Goal: Information Seeking & Learning: Learn about a topic

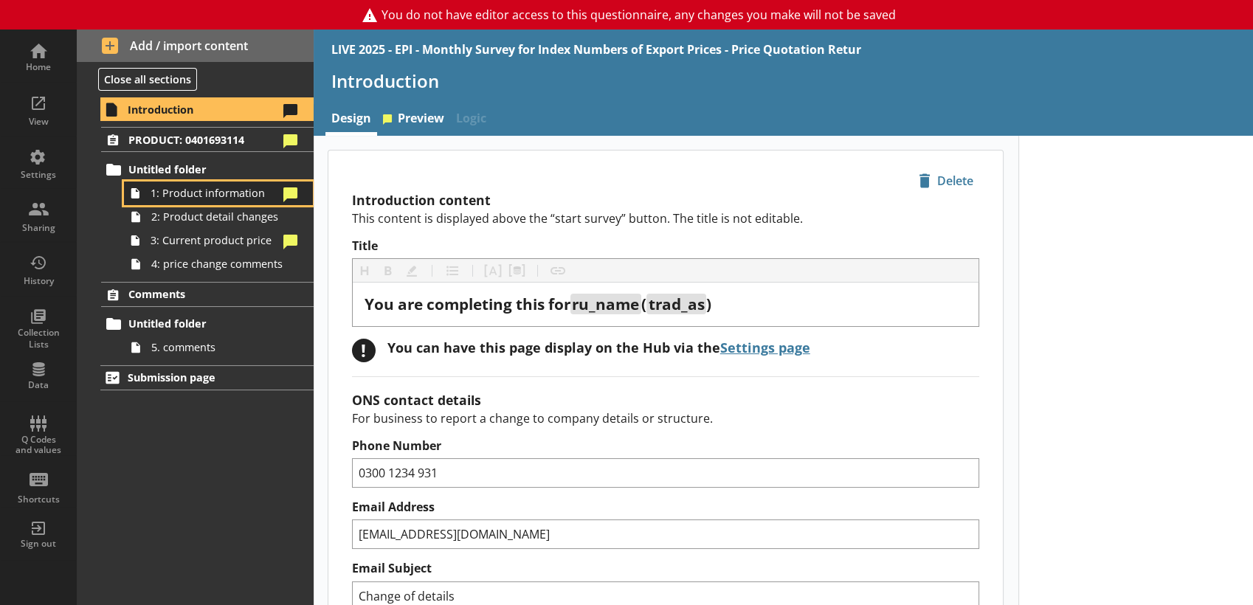
click at [235, 201] on link "1: Product information" at bounding box center [218, 193] width 189 height 24
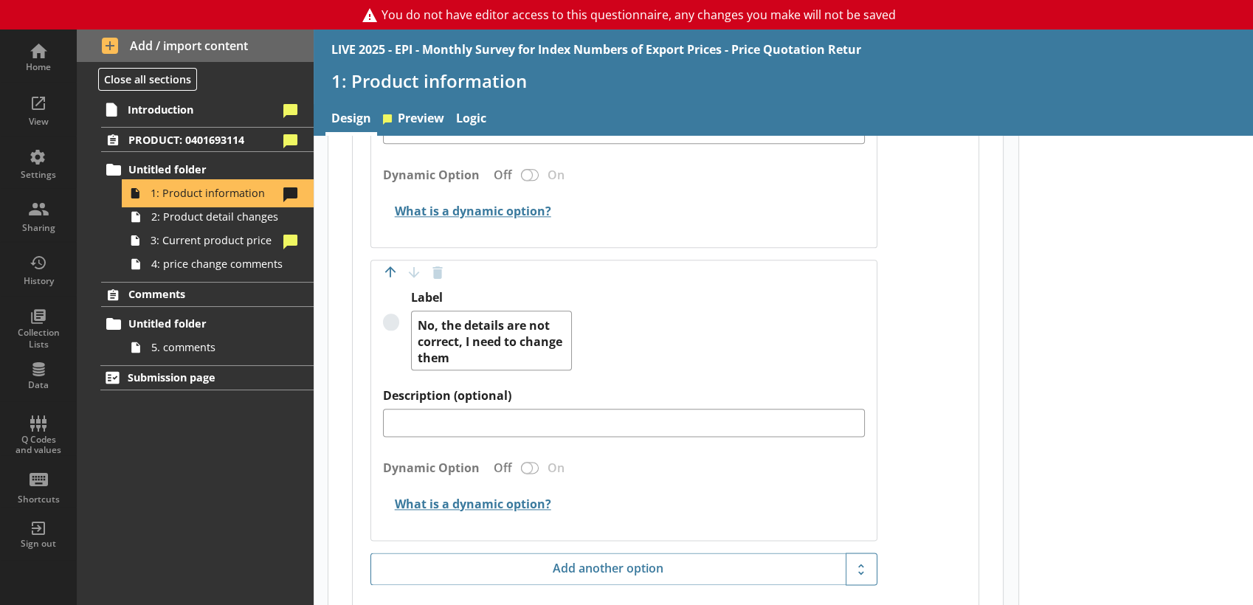
scroll to position [1970, 0]
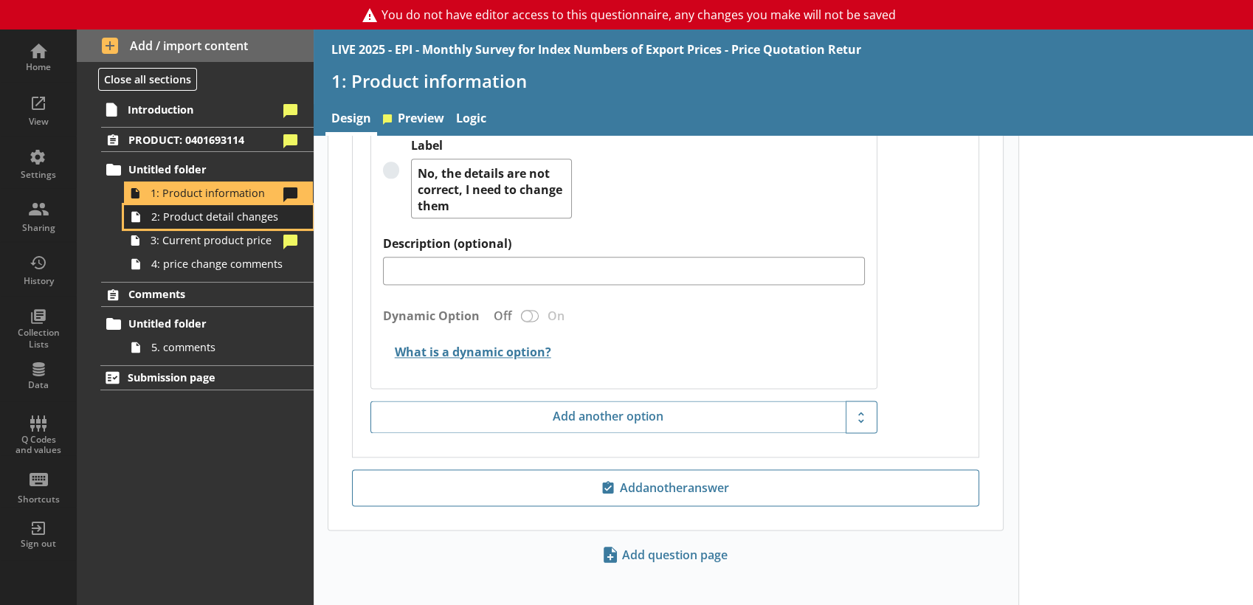
click at [217, 223] on span "2: Product detail changes" at bounding box center [218, 217] width 134 height 14
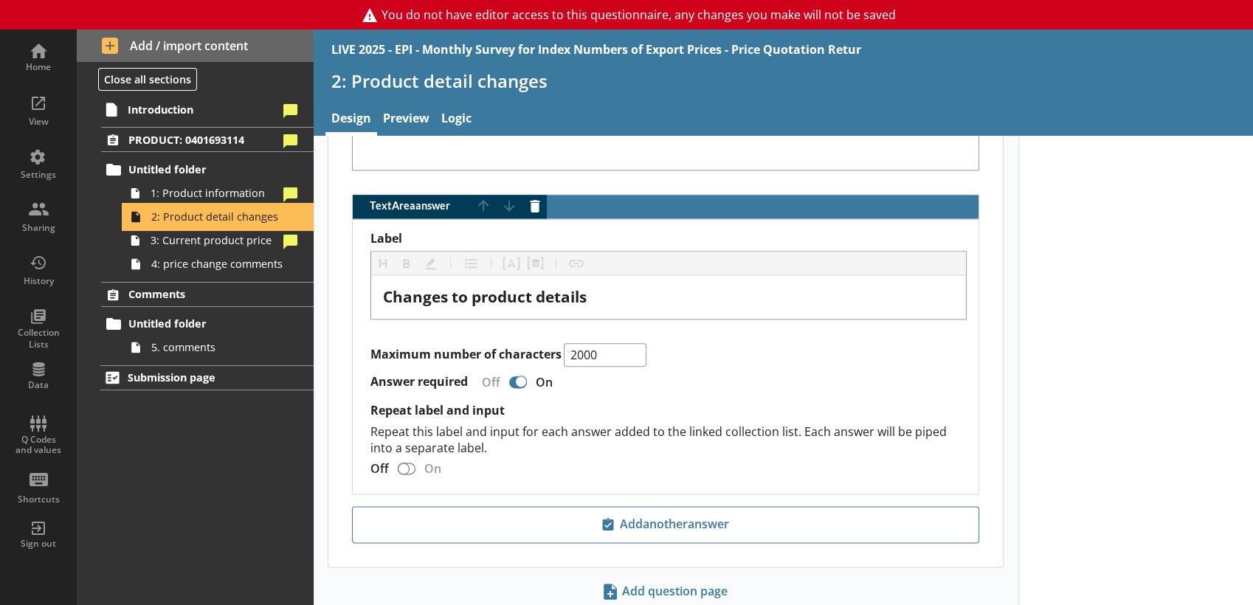
scroll to position [1865, 0]
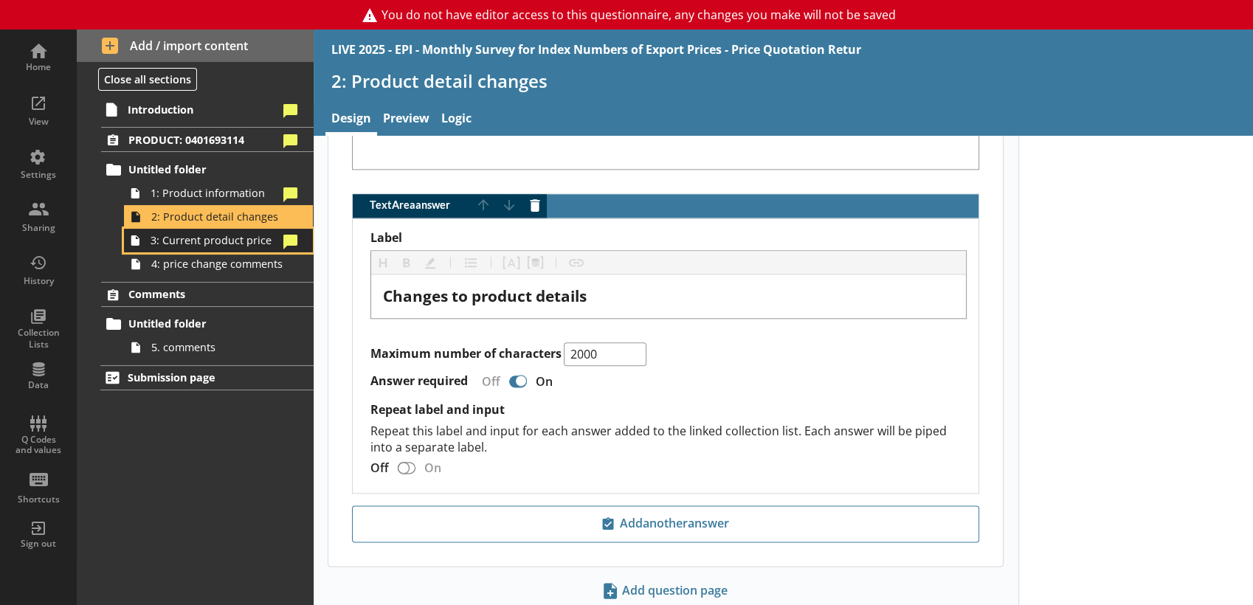
click at [237, 246] on span "3: Current product price" at bounding box center [214, 240] width 128 height 14
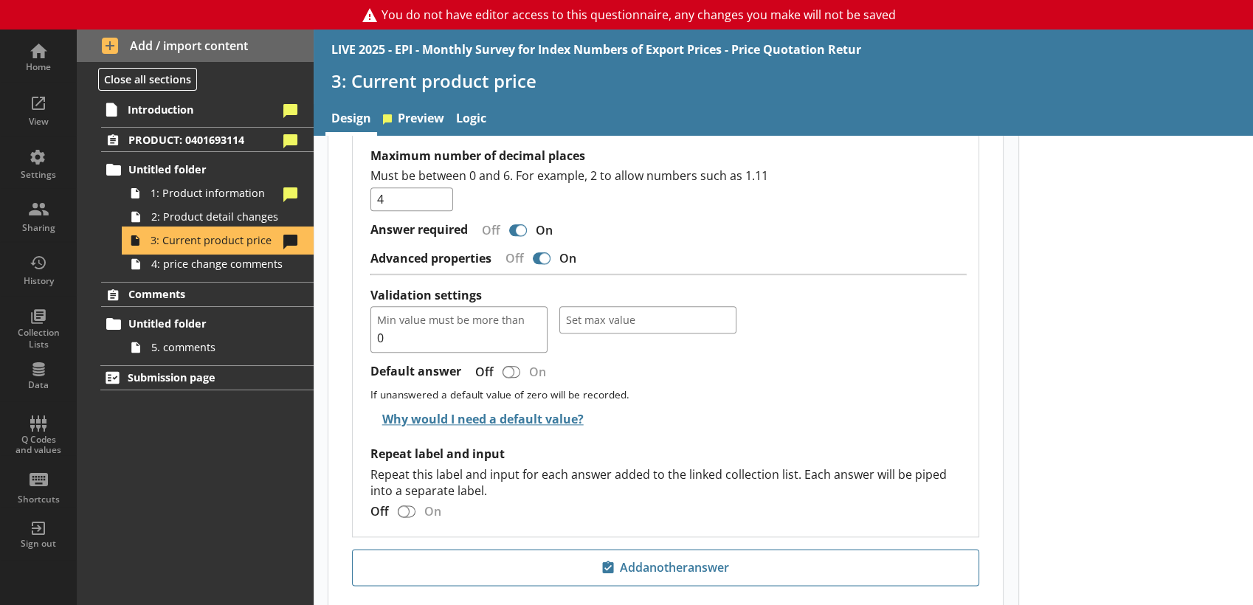
scroll to position [1880, 0]
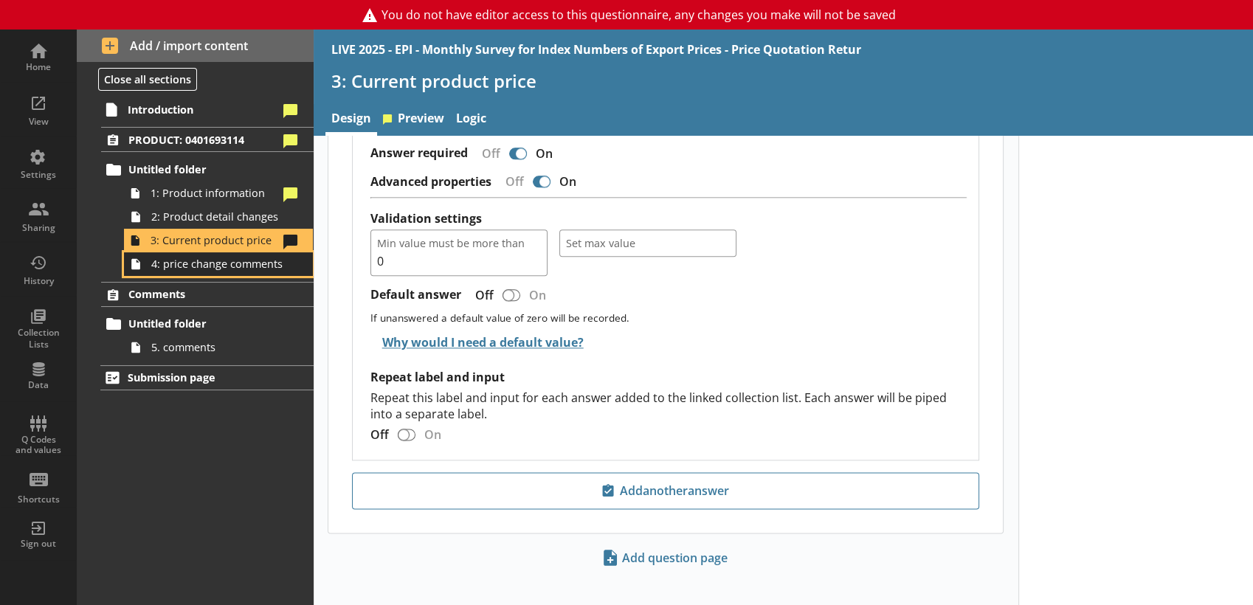
click at [224, 266] on span "4: price change comments" at bounding box center [218, 264] width 134 height 14
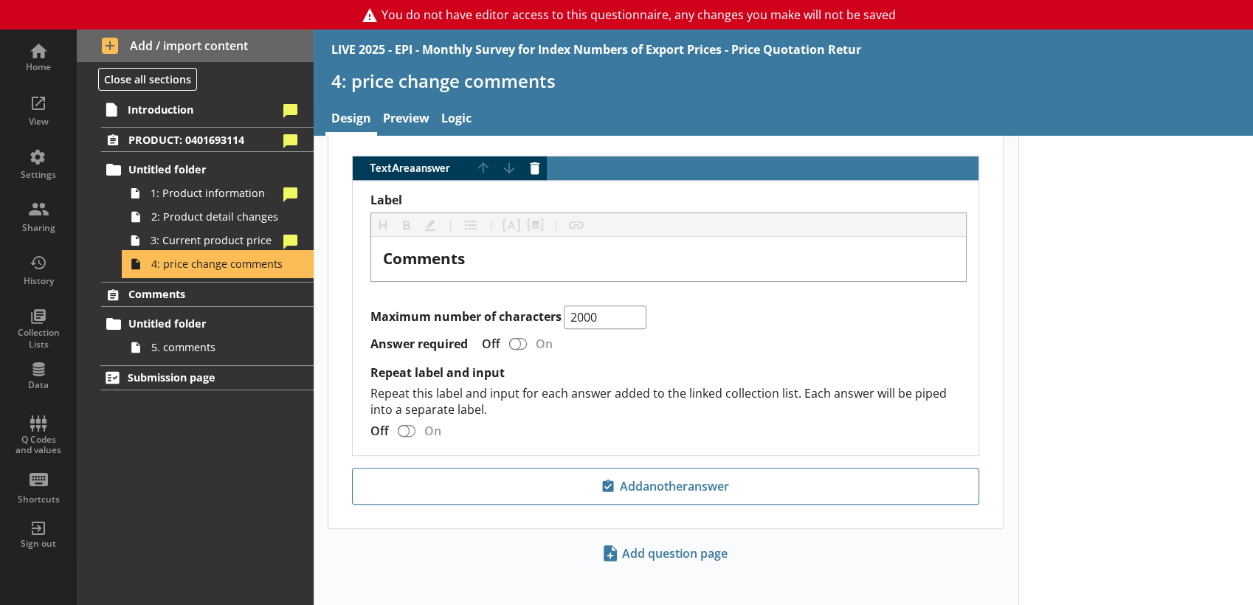
scroll to position [791, 0]
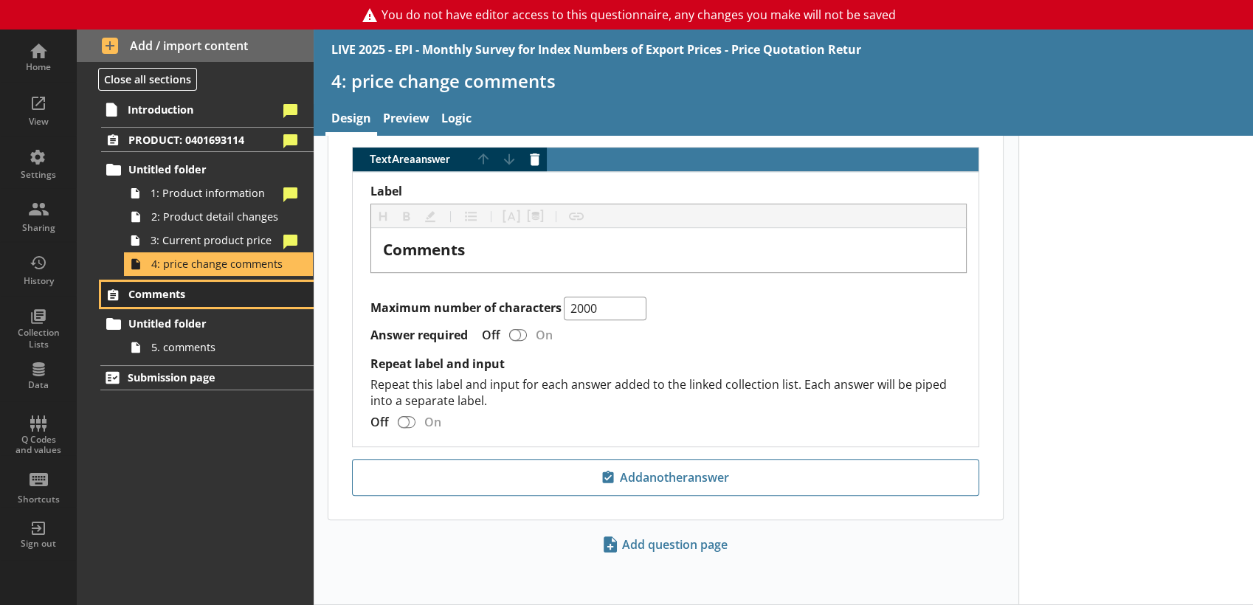
click at [189, 295] on span "Comments" at bounding box center [203, 294] width 151 height 14
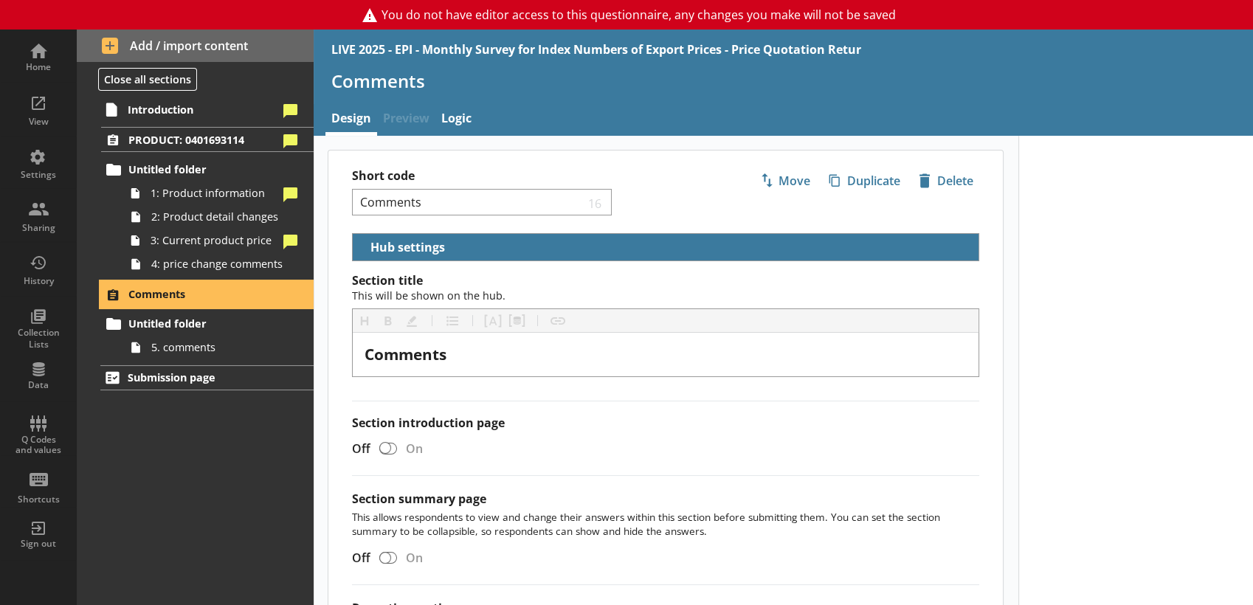
scroll to position [189, 0]
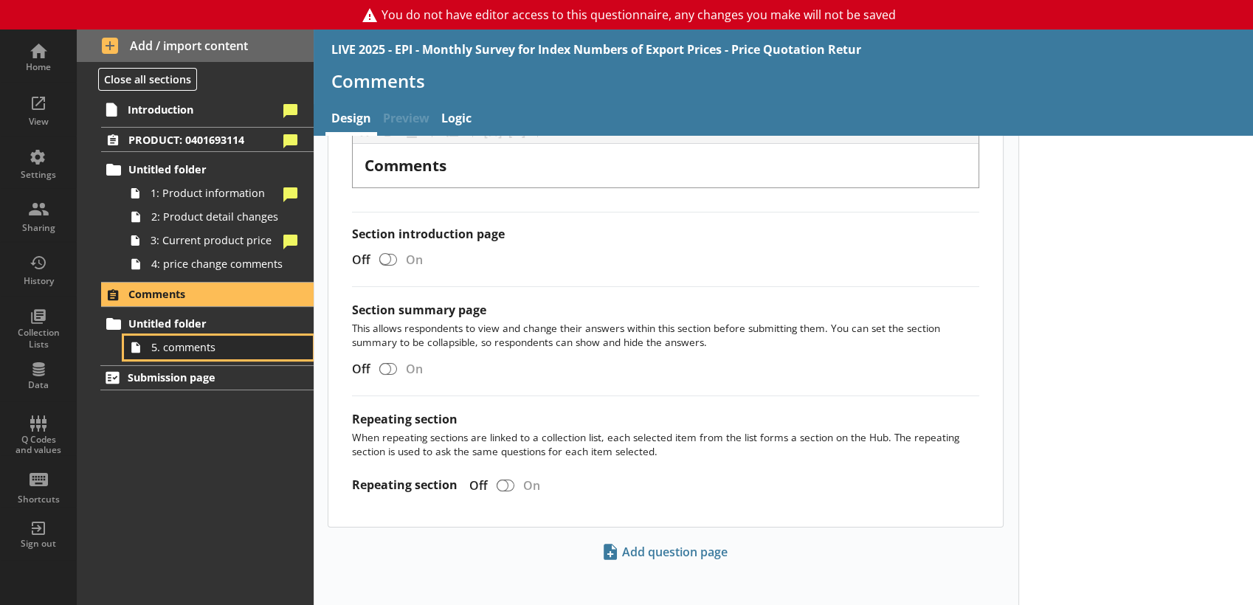
click at [230, 351] on span "5. comments" at bounding box center [218, 347] width 134 height 14
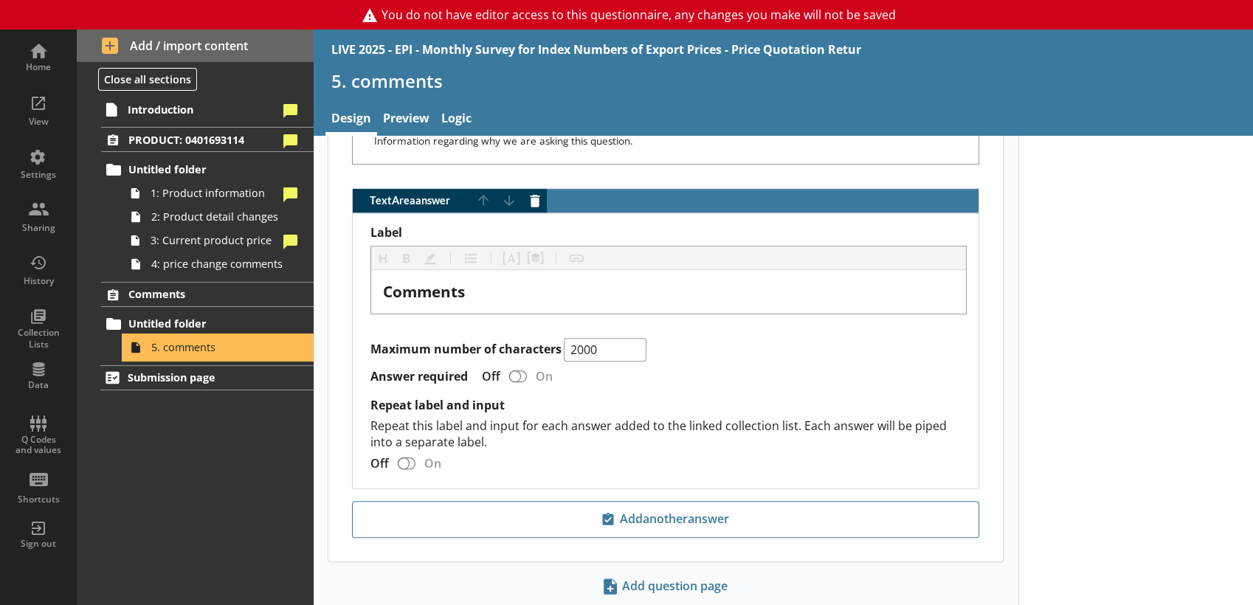
scroll to position [938, 0]
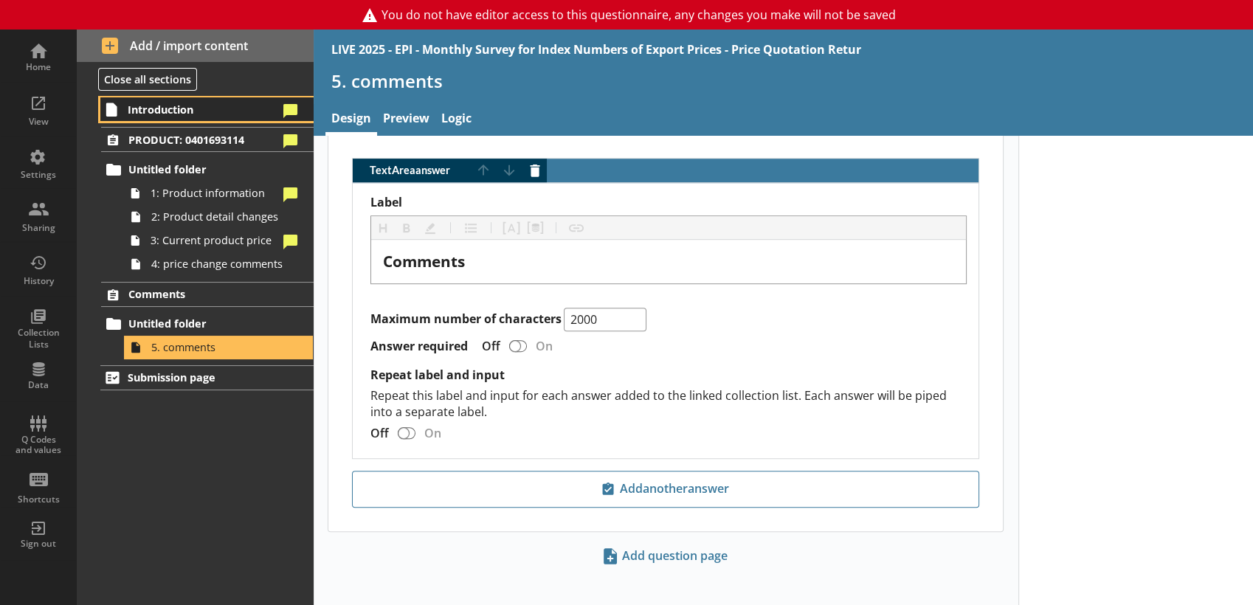
click at [196, 105] on span "Introduction" at bounding box center [203, 110] width 150 height 14
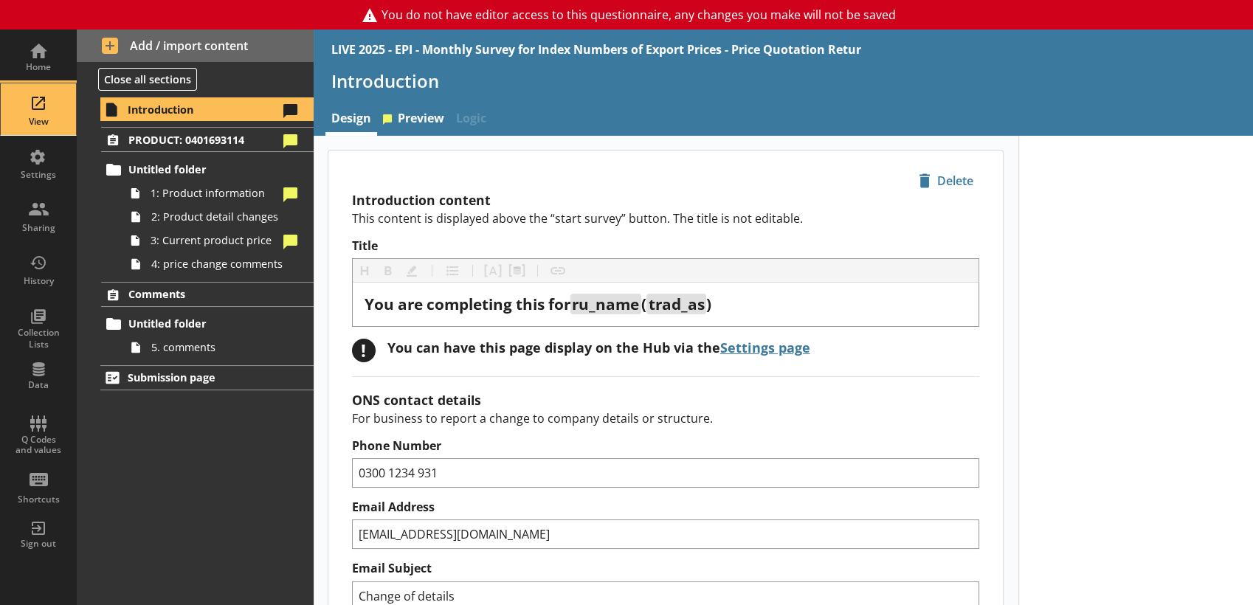
click at [52, 104] on div "View" at bounding box center [39, 109] width 52 height 52
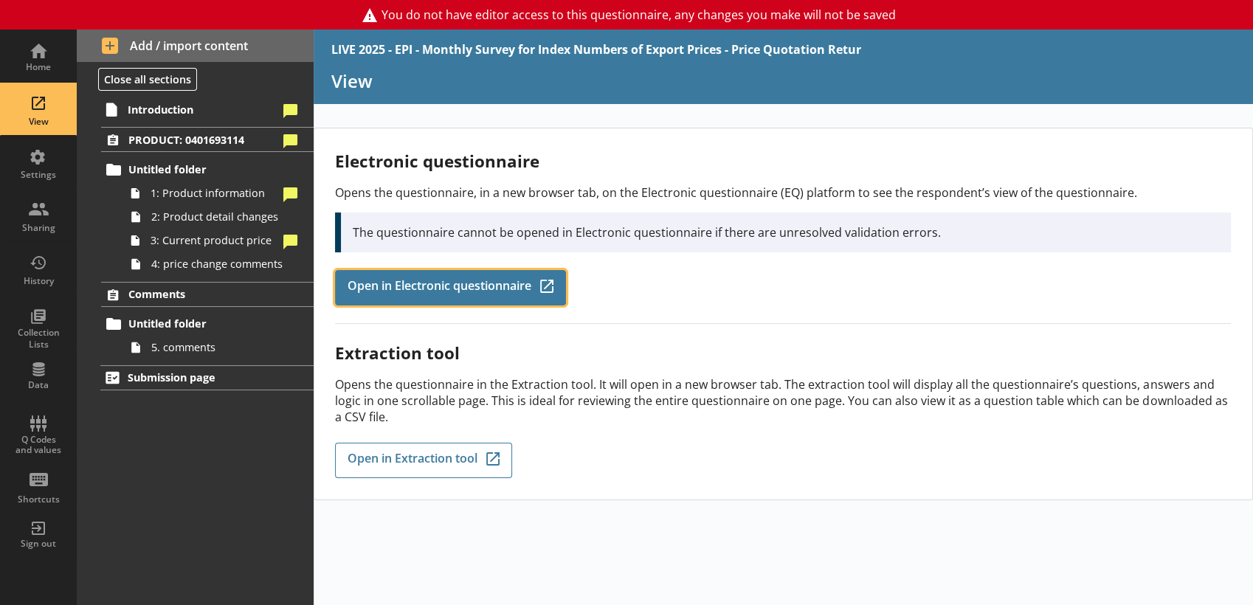
click at [402, 280] on span "Open in Electronic questionnaire" at bounding box center [439, 288] width 184 height 16
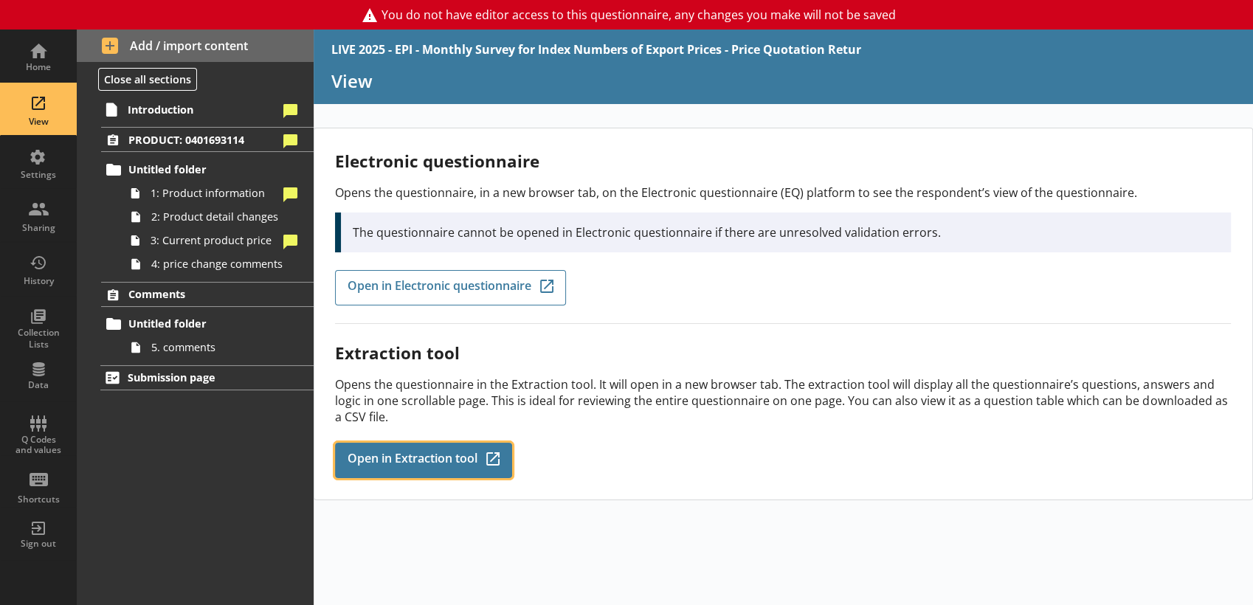
click at [448, 461] on span "Open in Extraction tool" at bounding box center [412, 460] width 130 height 16
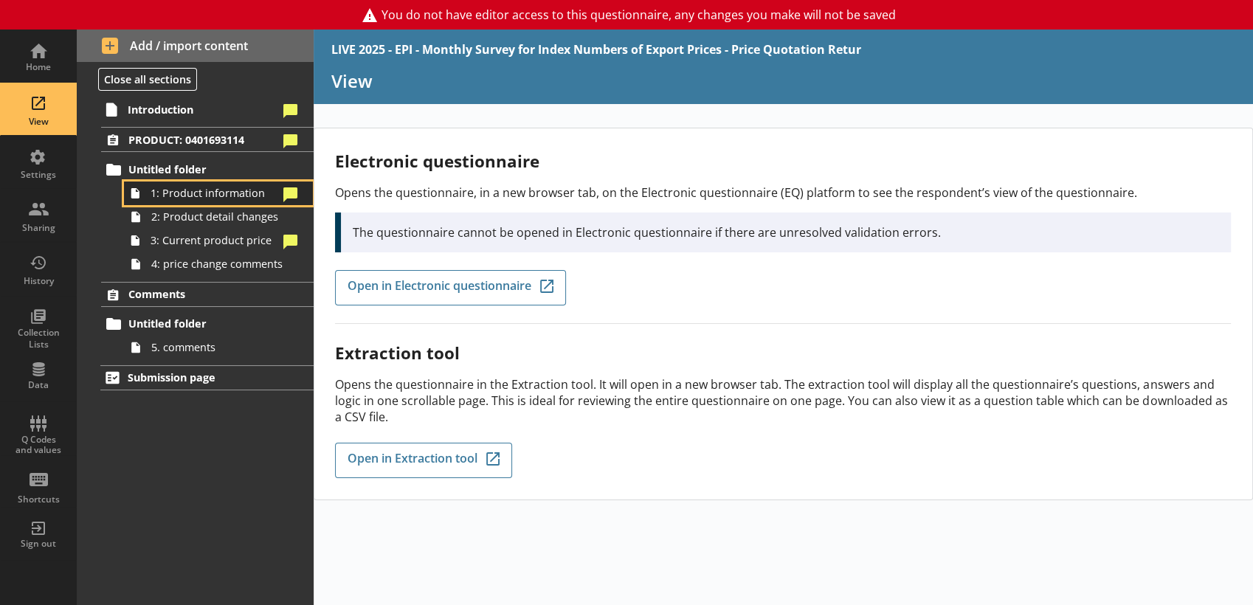
click at [213, 186] on span "1: Product information" at bounding box center [214, 193] width 128 height 14
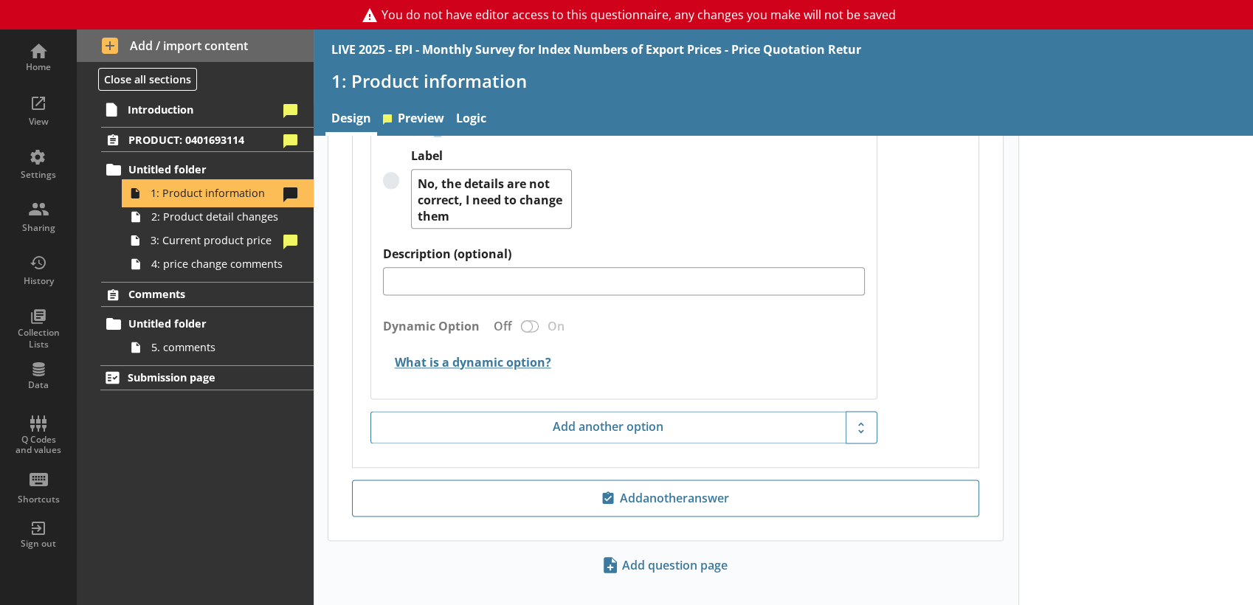
scroll to position [1970, 0]
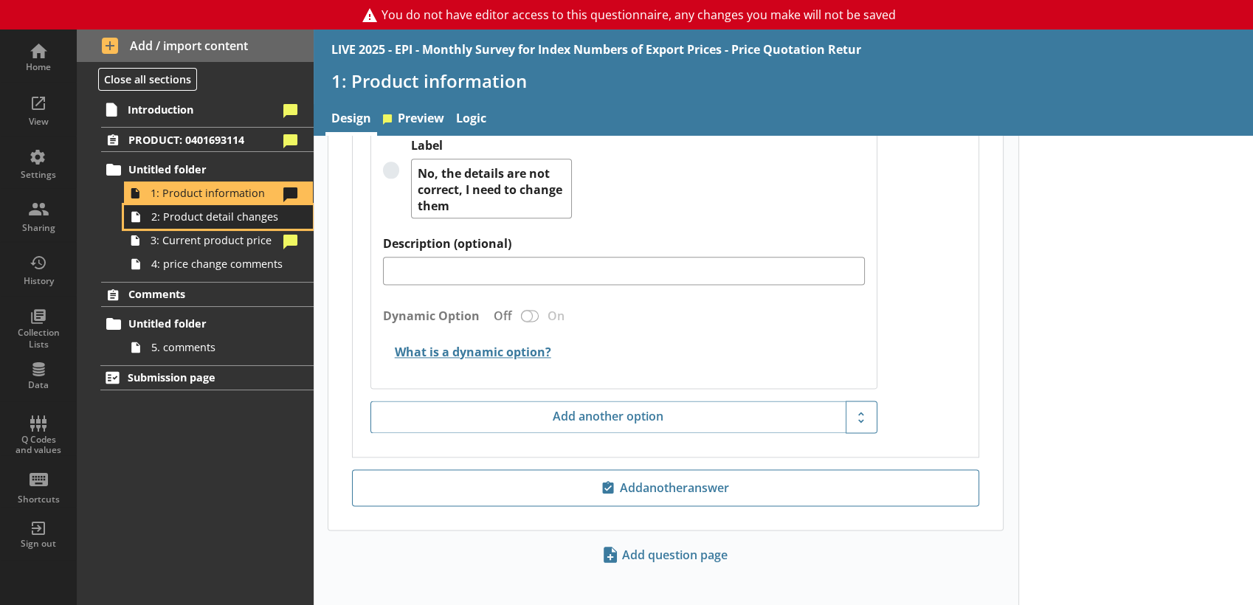
click at [193, 226] on link "2: Product detail changes" at bounding box center [218, 217] width 189 height 24
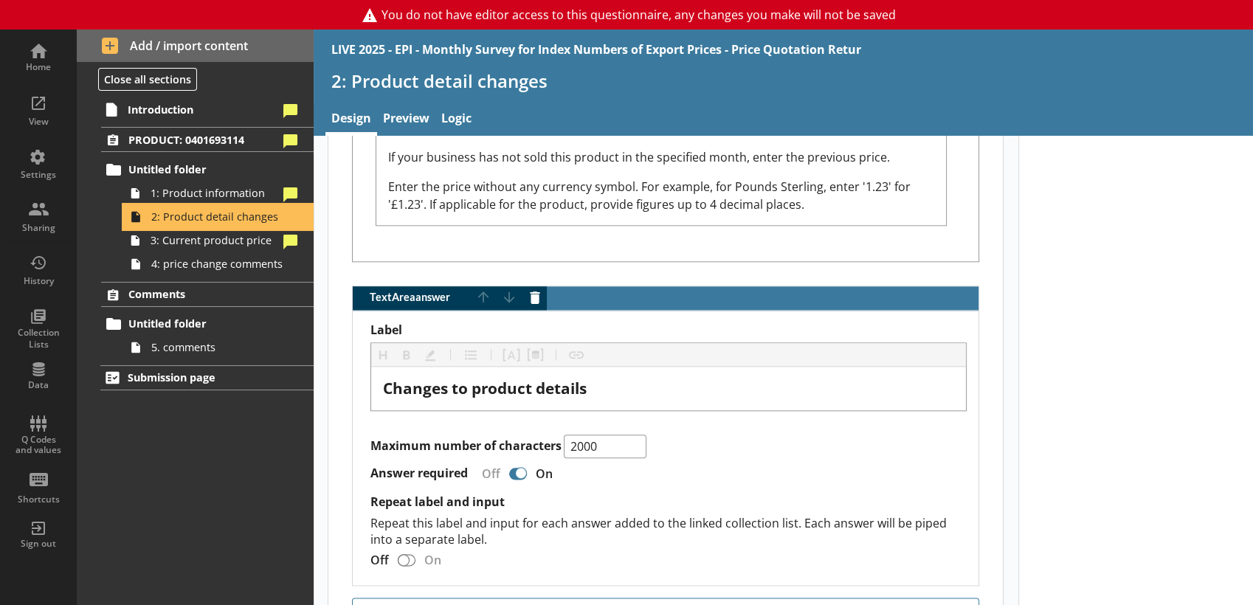
scroll to position [1900, 0]
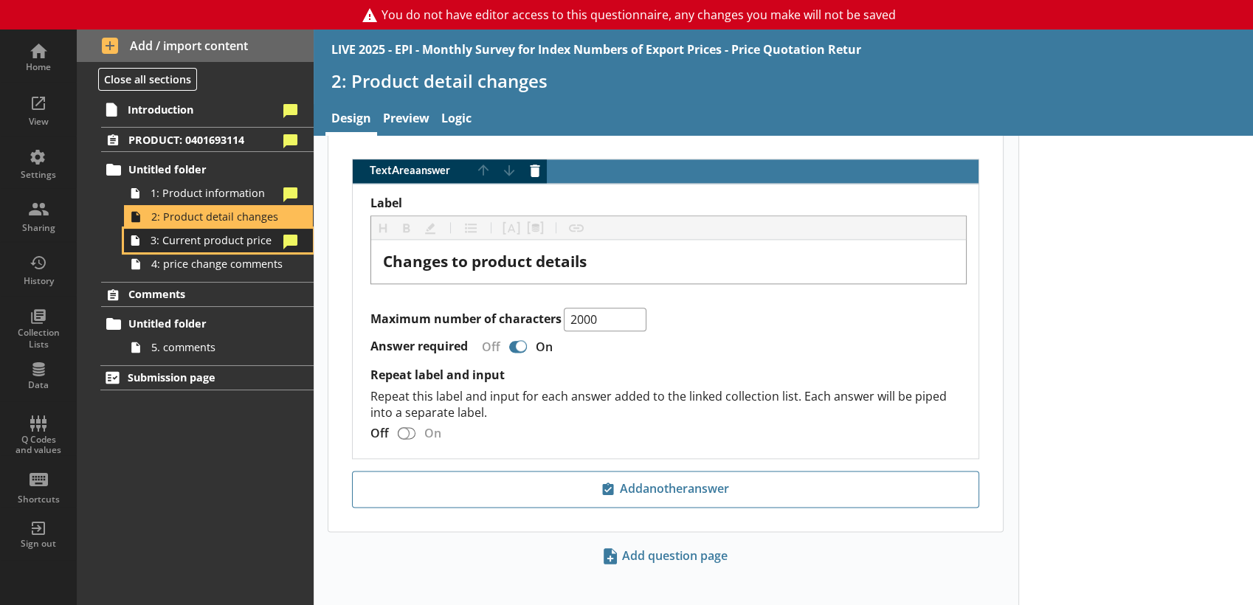
click at [241, 248] on link "3: Current product price" at bounding box center [218, 241] width 189 height 24
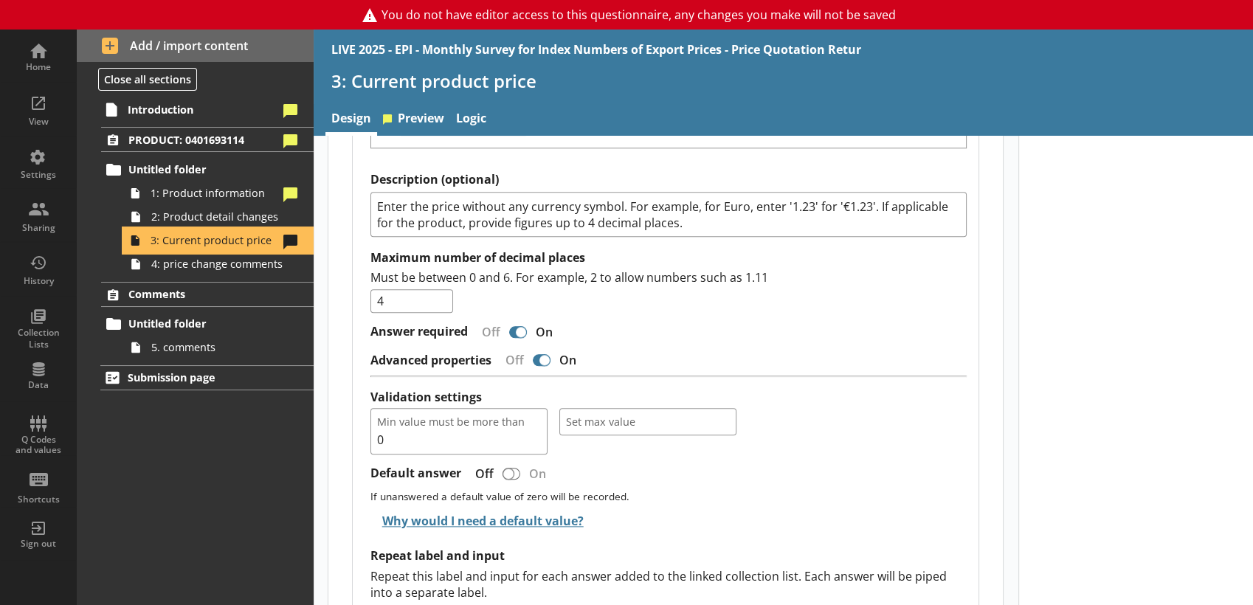
scroll to position [1880, 0]
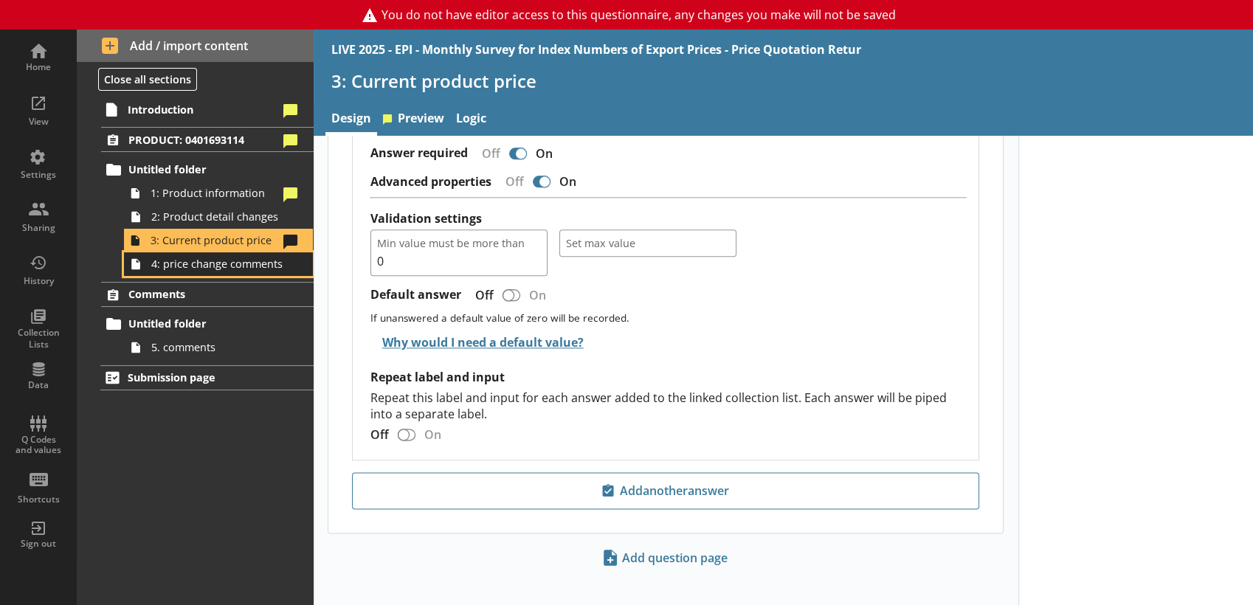
click at [240, 258] on span "4: price change comments" at bounding box center [218, 264] width 134 height 14
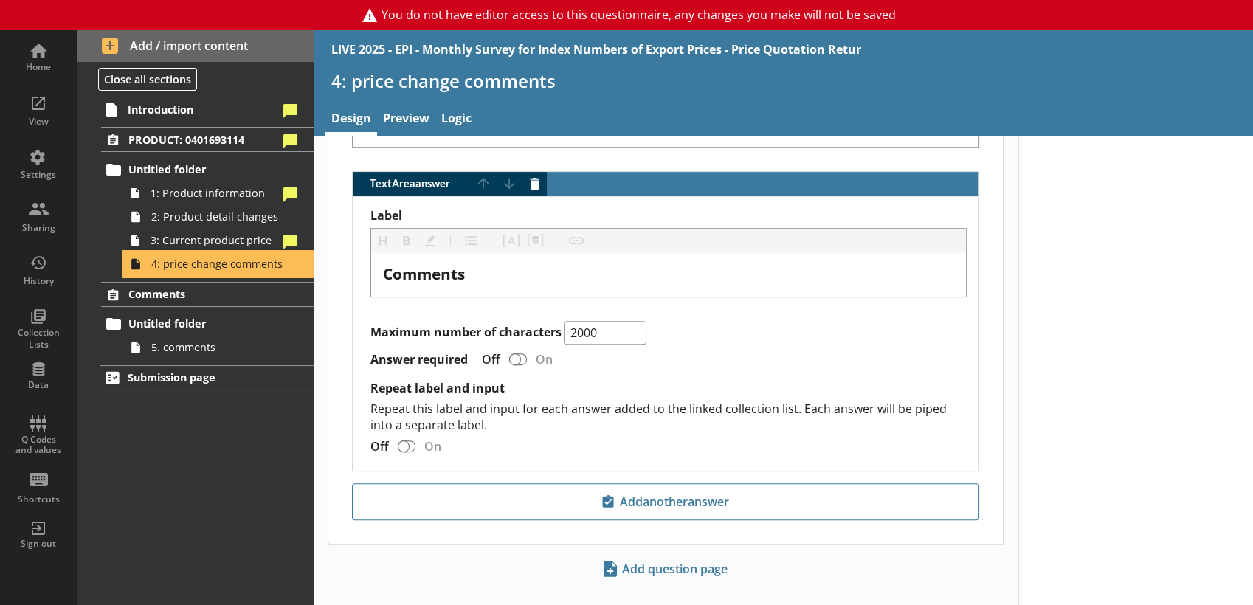
scroll to position [791, 0]
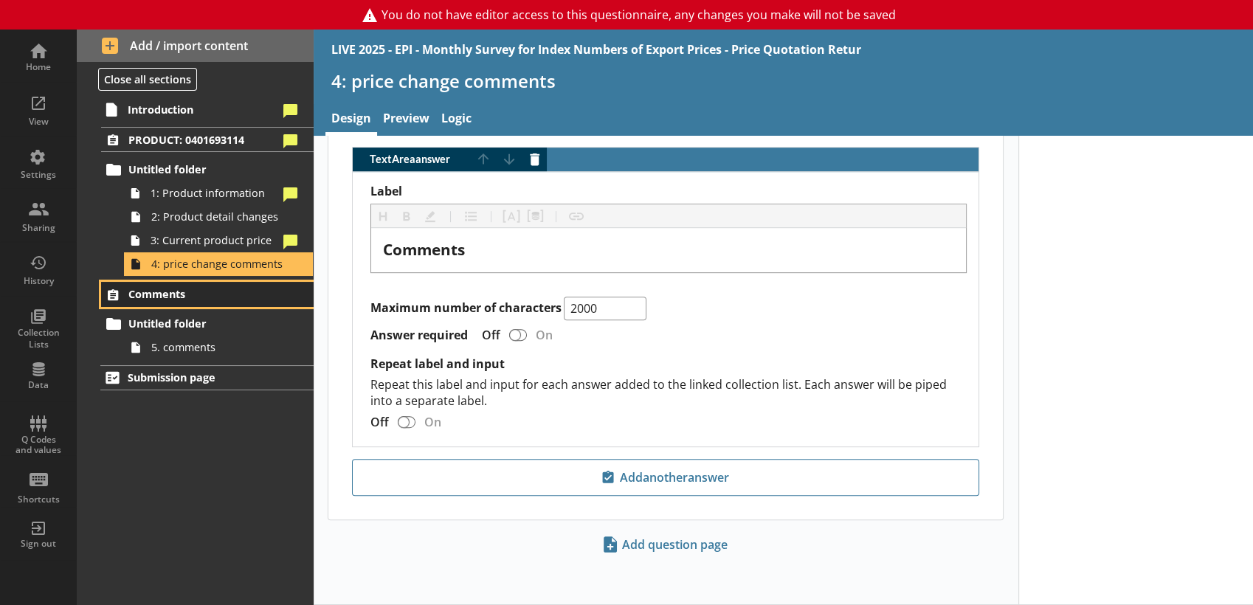
click at [234, 303] on link "Comments" at bounding box center [207, 294] width 212 height 25
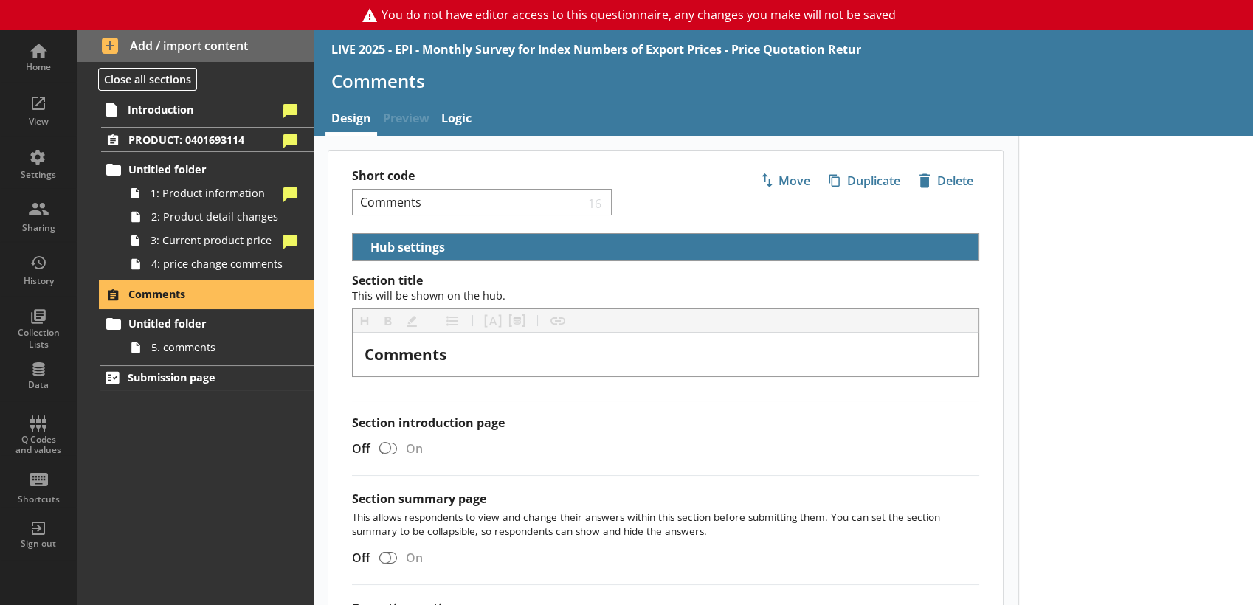
scroll to position [189, 0]
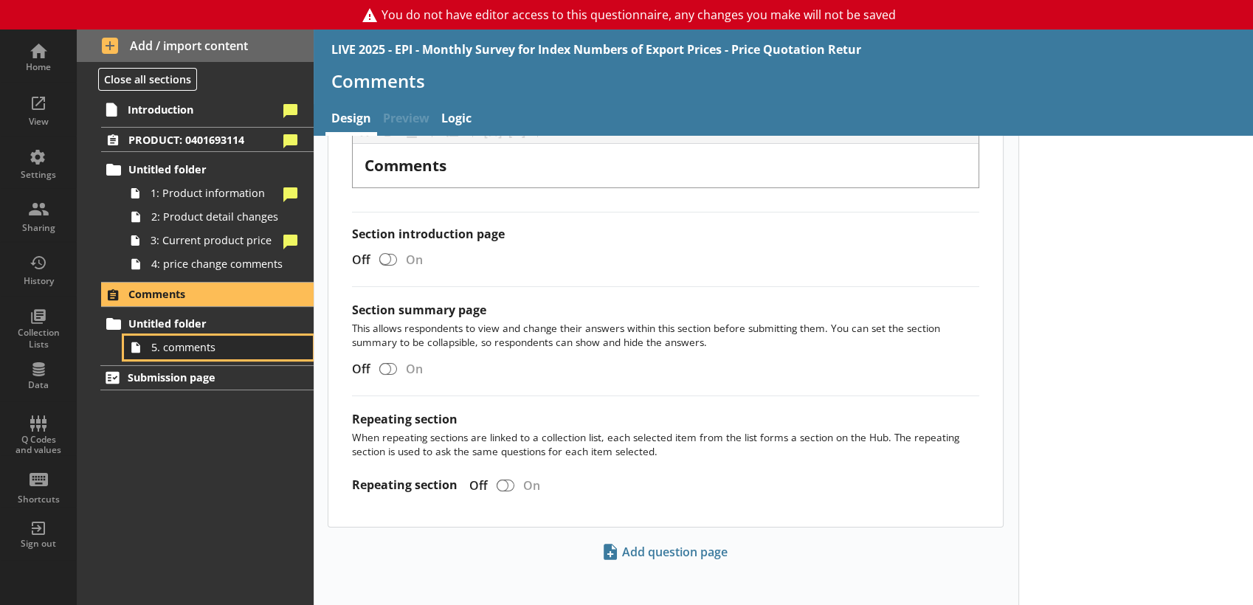
click at [226, 343] on span "5. comments" at bounding box center [218, 347] width 134 height 14
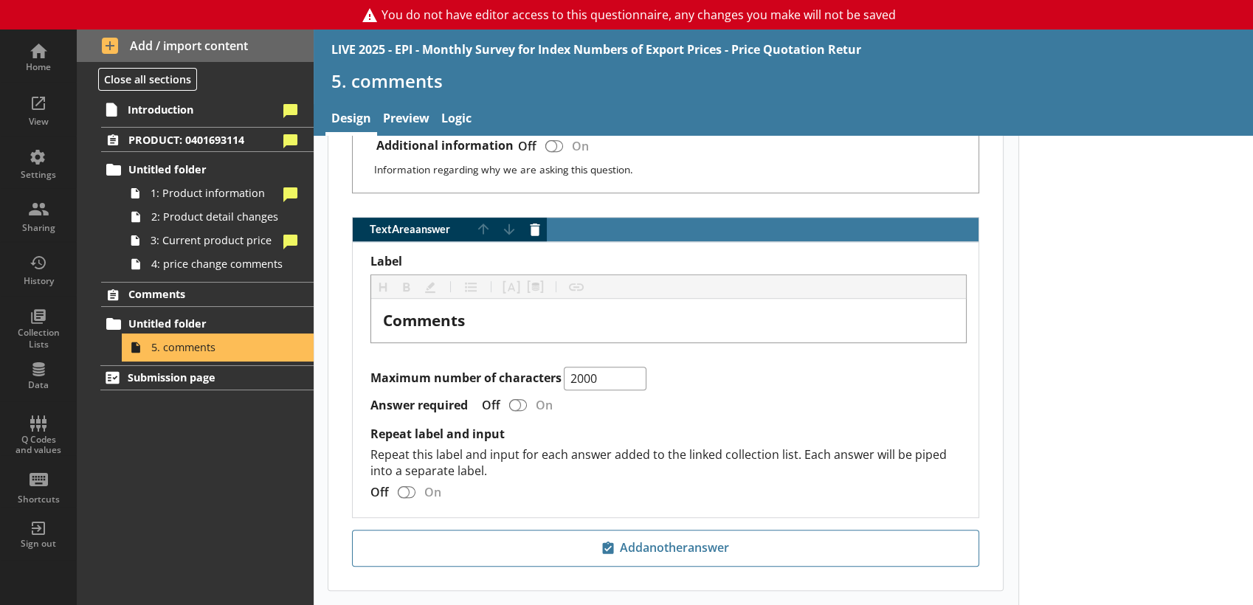
scroll to position [938, 0]
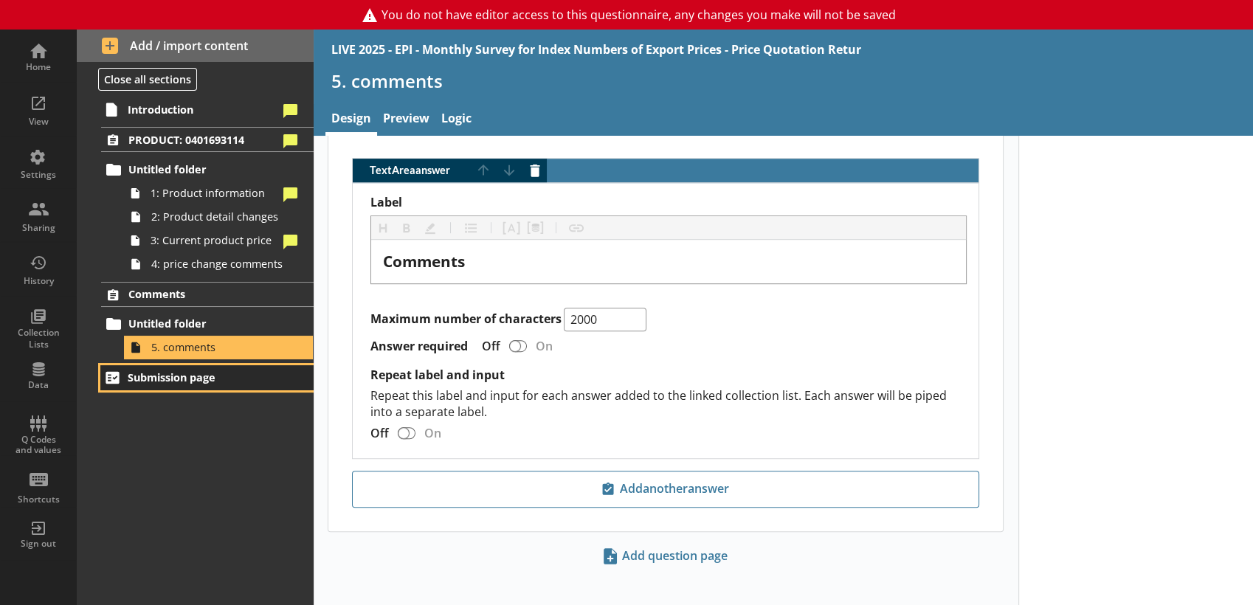
click at [210, 382] on span "Submission page" at bounding box center [204, 377] width 152 height 14
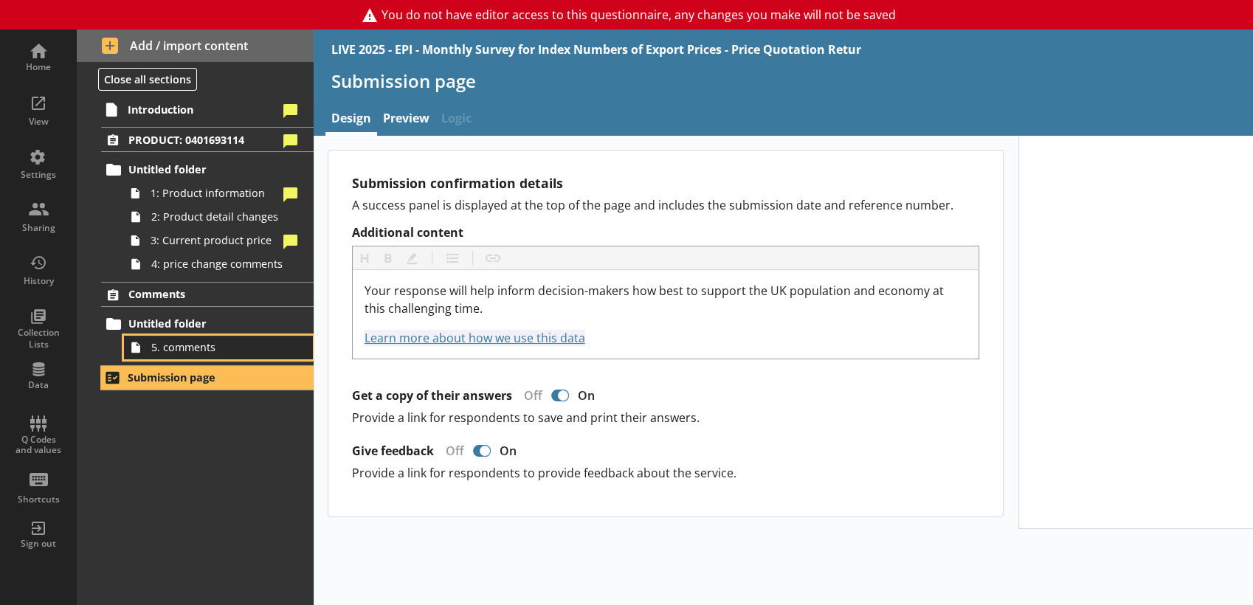
click at [200, 338] on link "5. comments" at bounding box center [218, 348] width 189 height 24
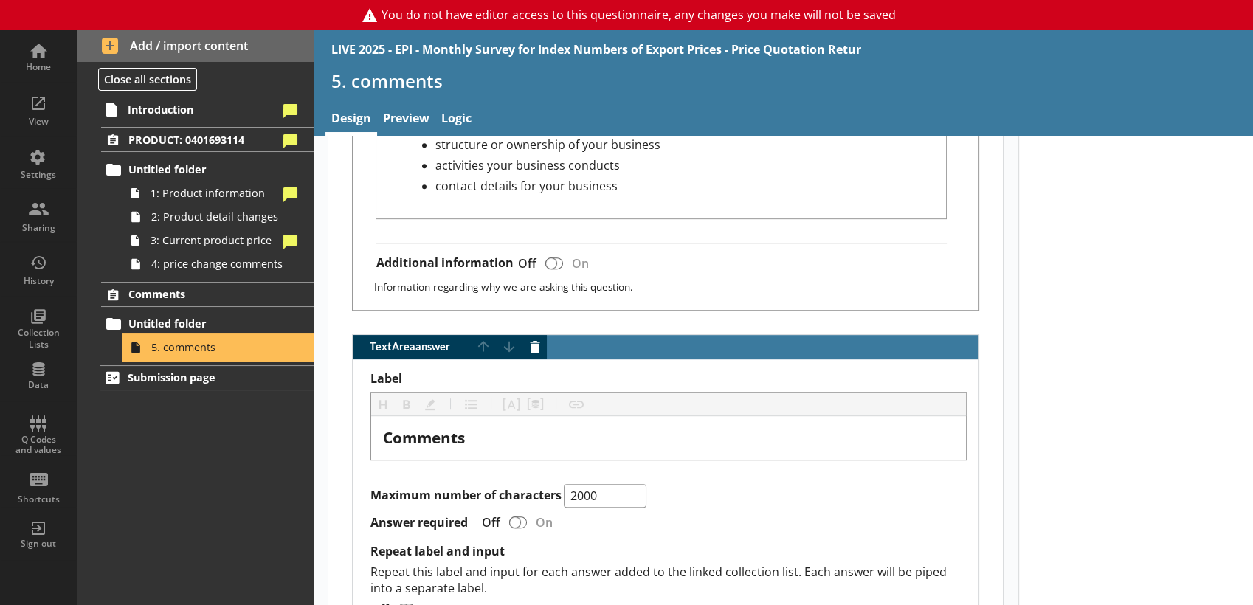
scroll to position [938, 0]
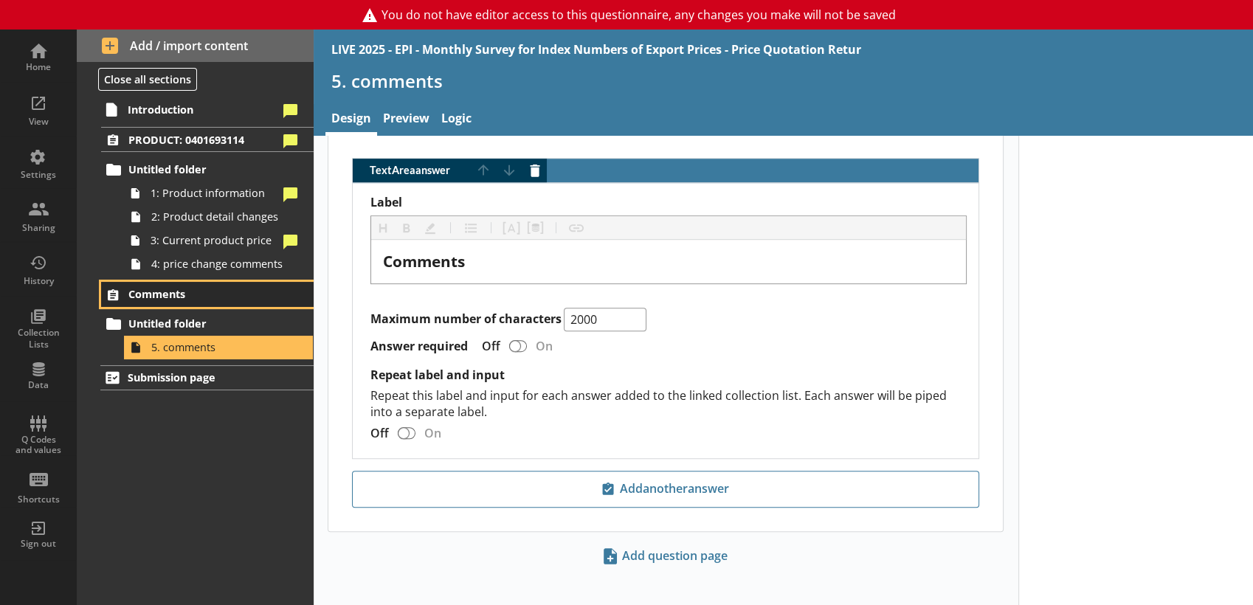
click at [196, 303] on link "Comments" at bounding box center [207, 294] width 212 height 25
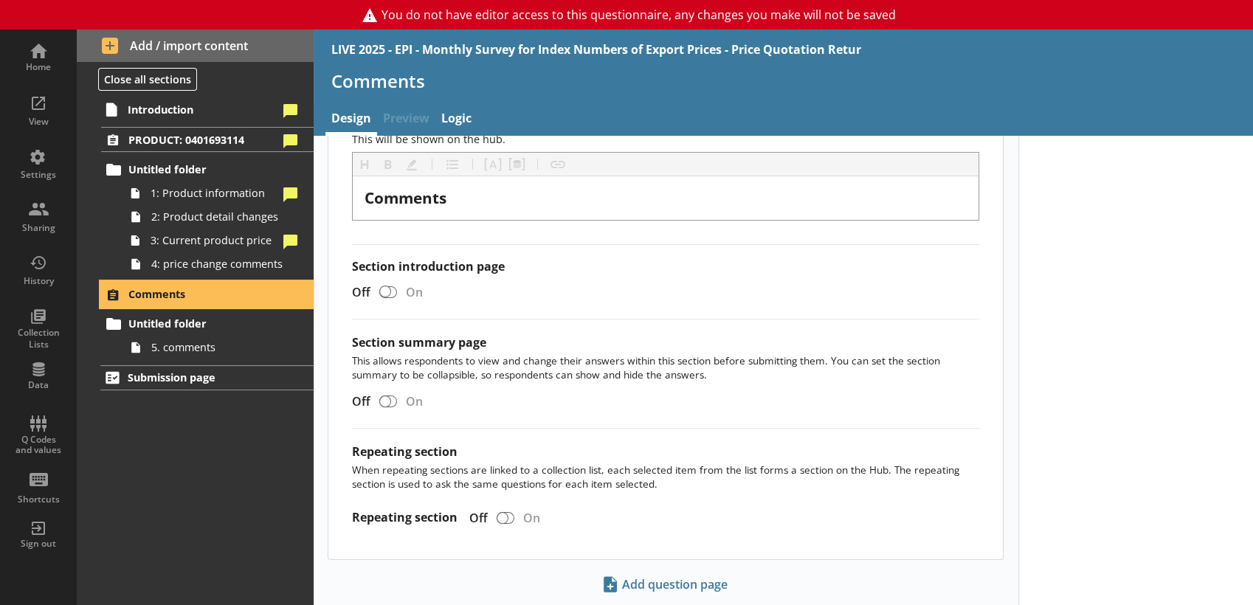
scroll to position [189, 0]
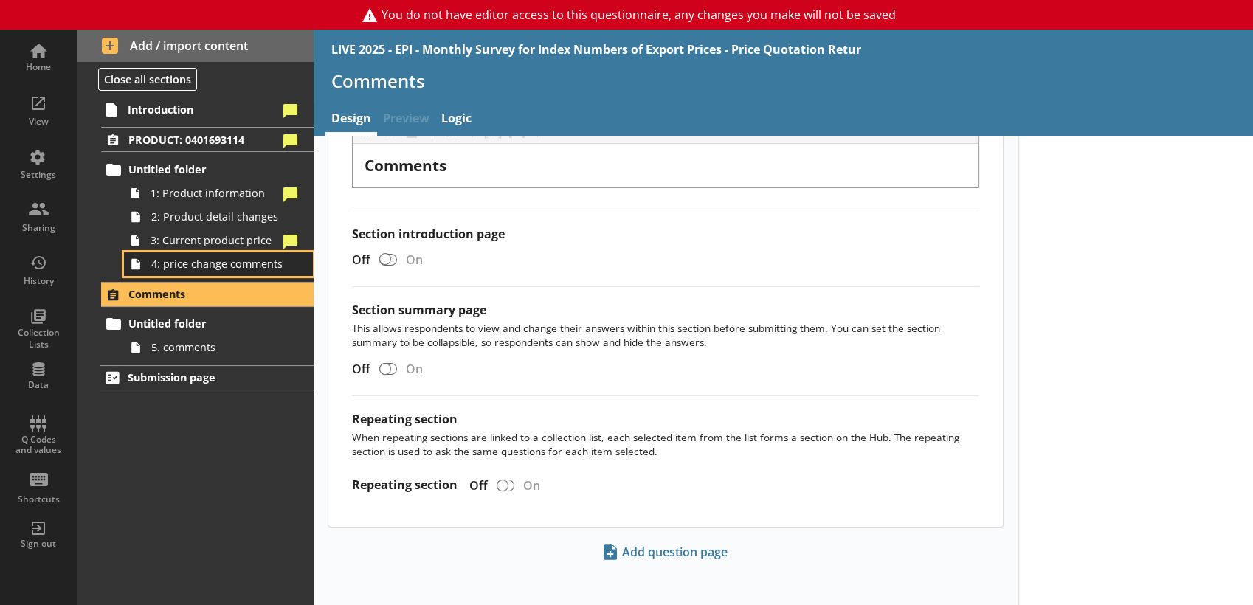
click at [243, 261] on span "4: price change comments" at bounding box center [218, 264] width 134 height 14
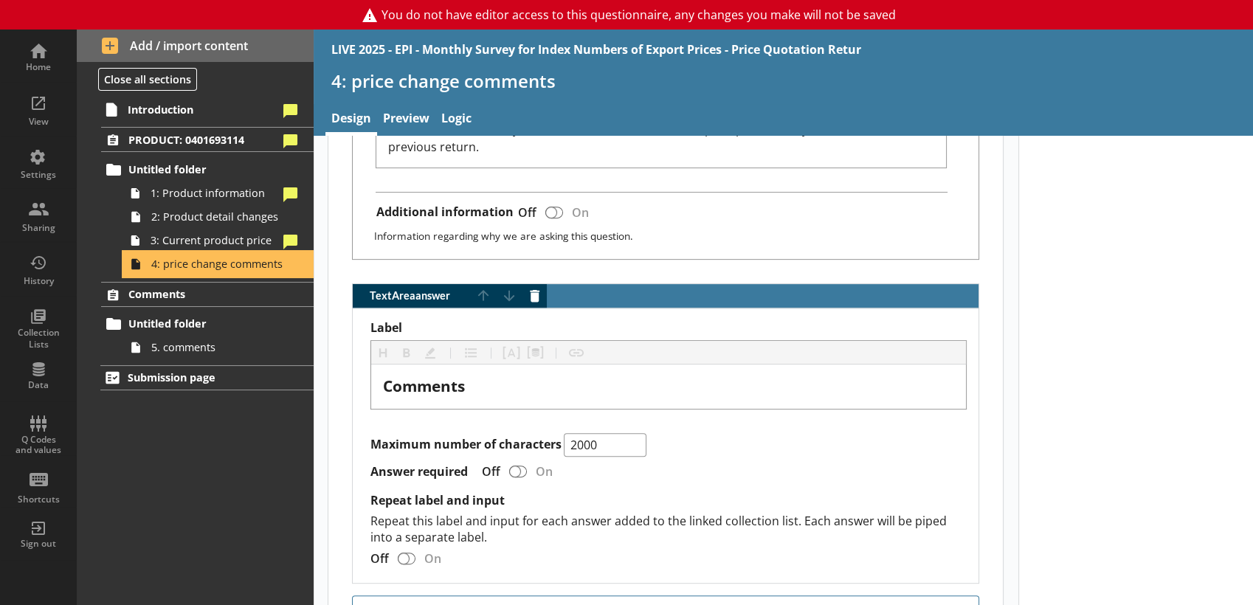
scroll to position [791, 0]
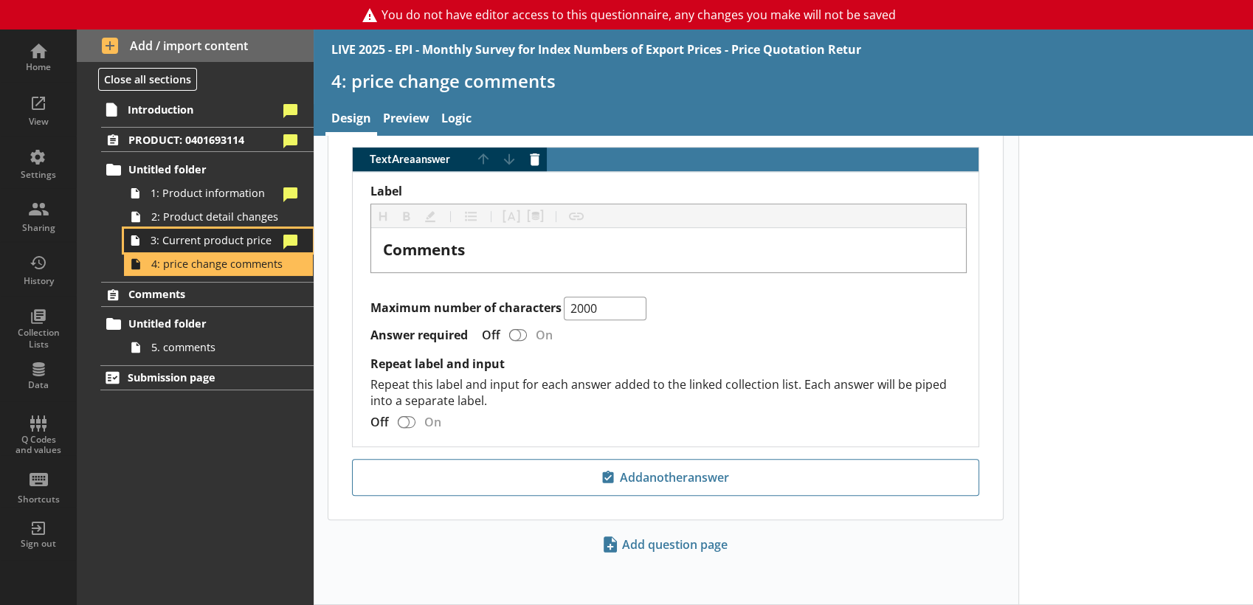
click at [268, 242] on span "3: Current product price" at bounding box center [214, 240] width 128 height 14
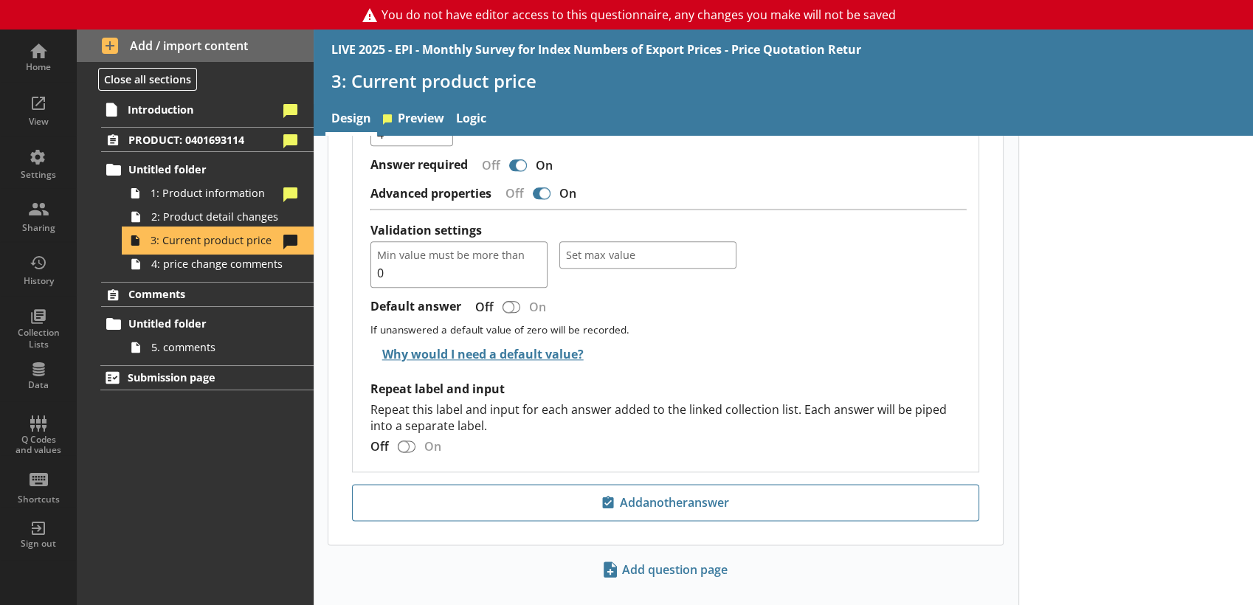
scroll to position [1880, 0]
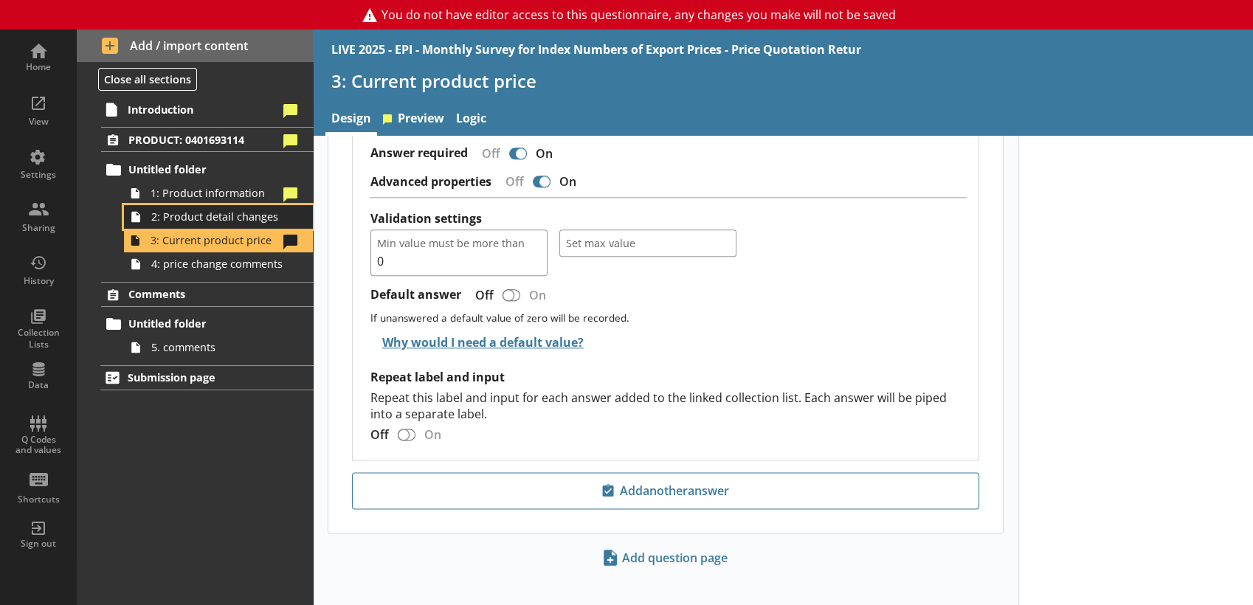
click at [238, 212] on span "2: Product detail changes" at bounding box center [218, 217] width 134 height 14
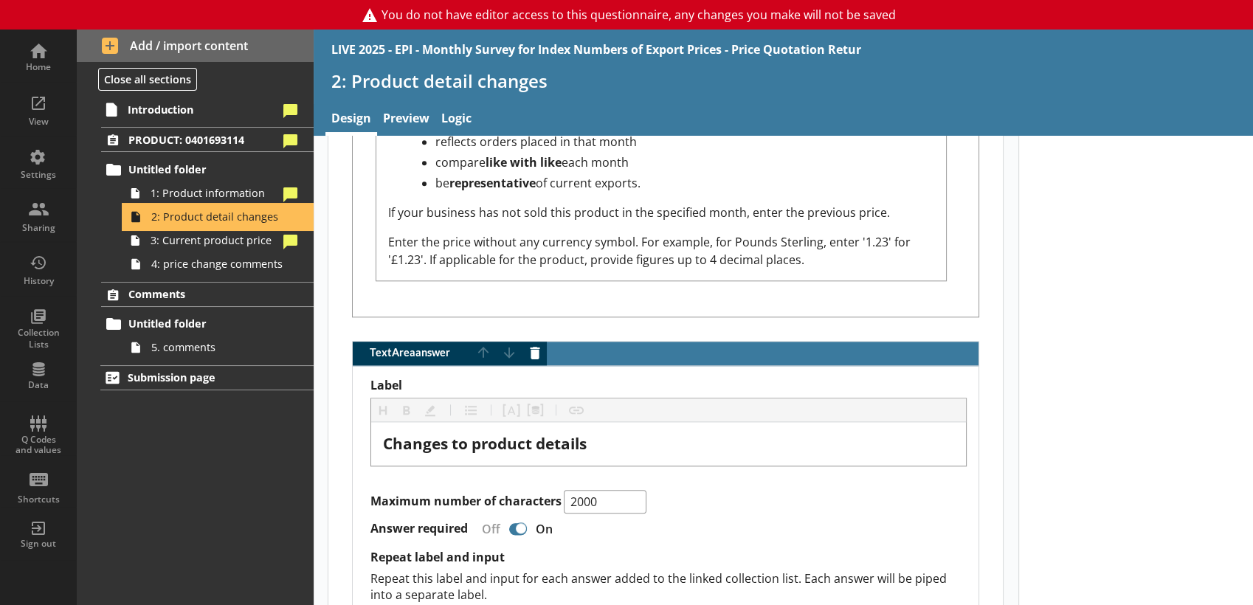
scroll to position [1900, 0]
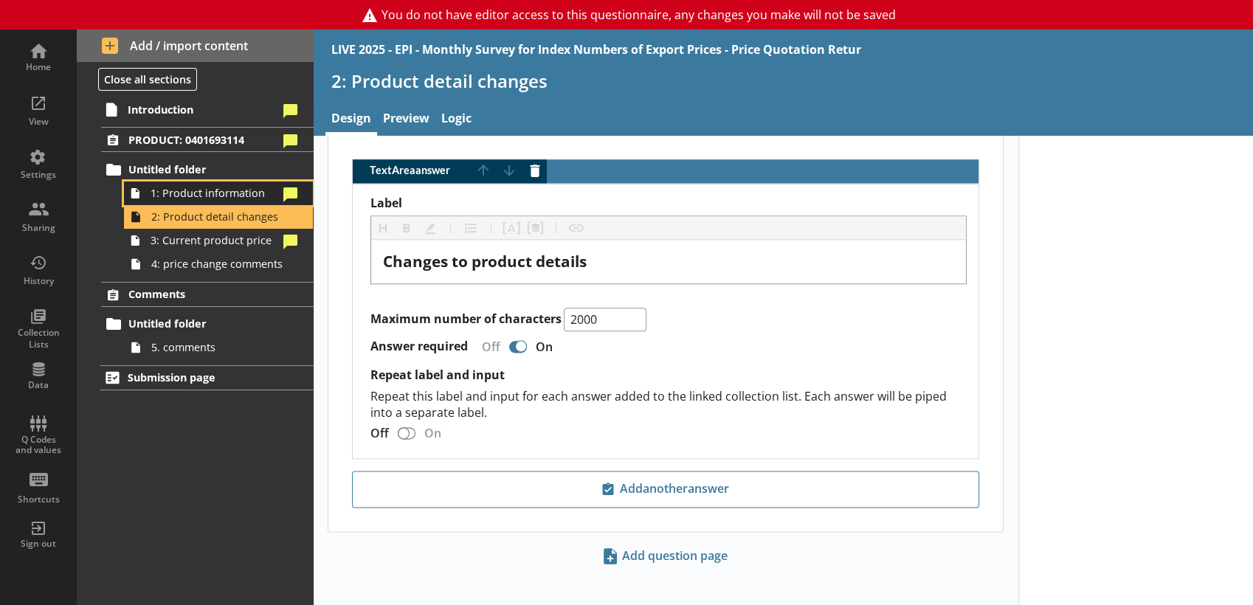
click at [221, 201] on link "1: Product information" at bounding box center [218, 193] width 189 height 24
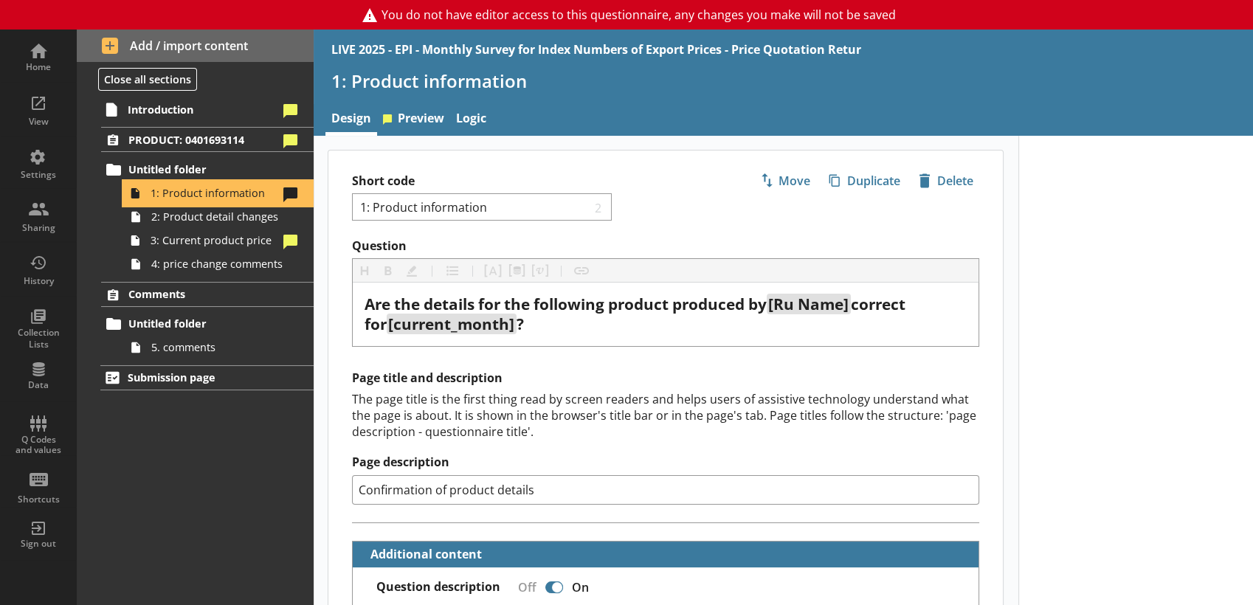
type textarea "x"
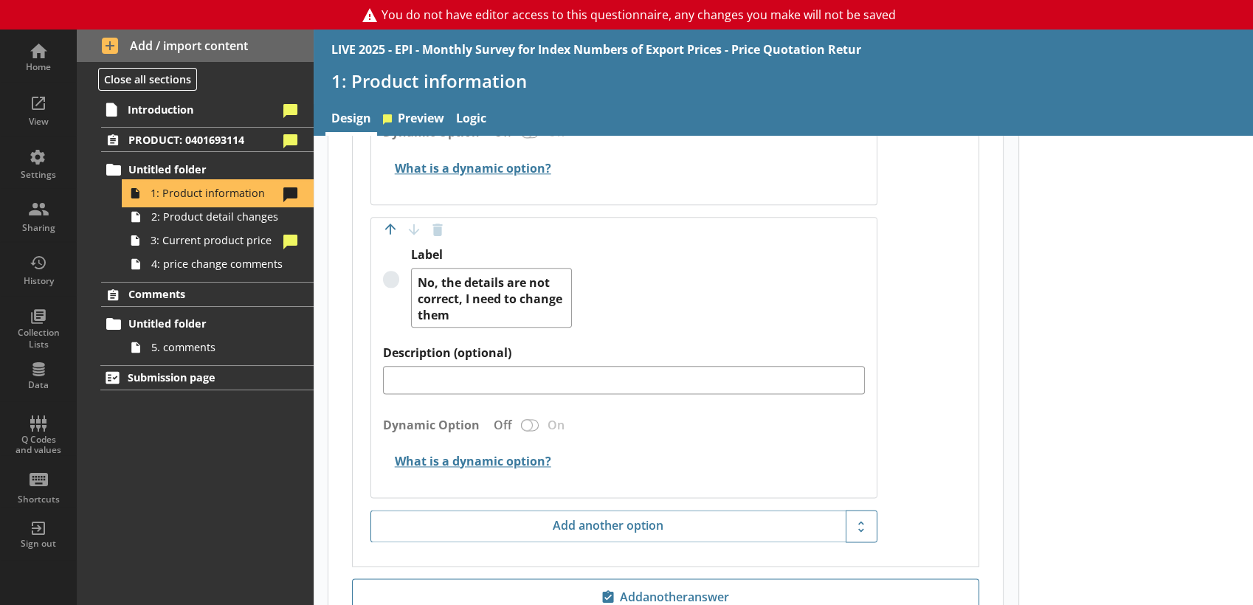
scroll to position [1970, 0]
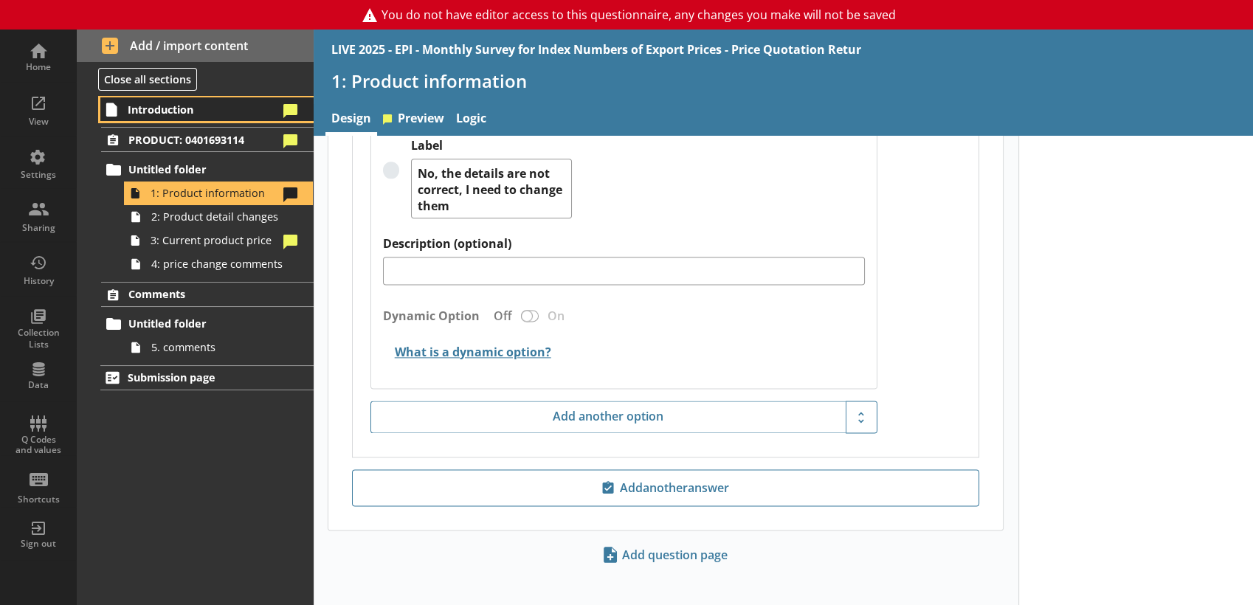
click at [190, 108] on span "Introduction" at bounding box center [203, 110] width 150 height 14
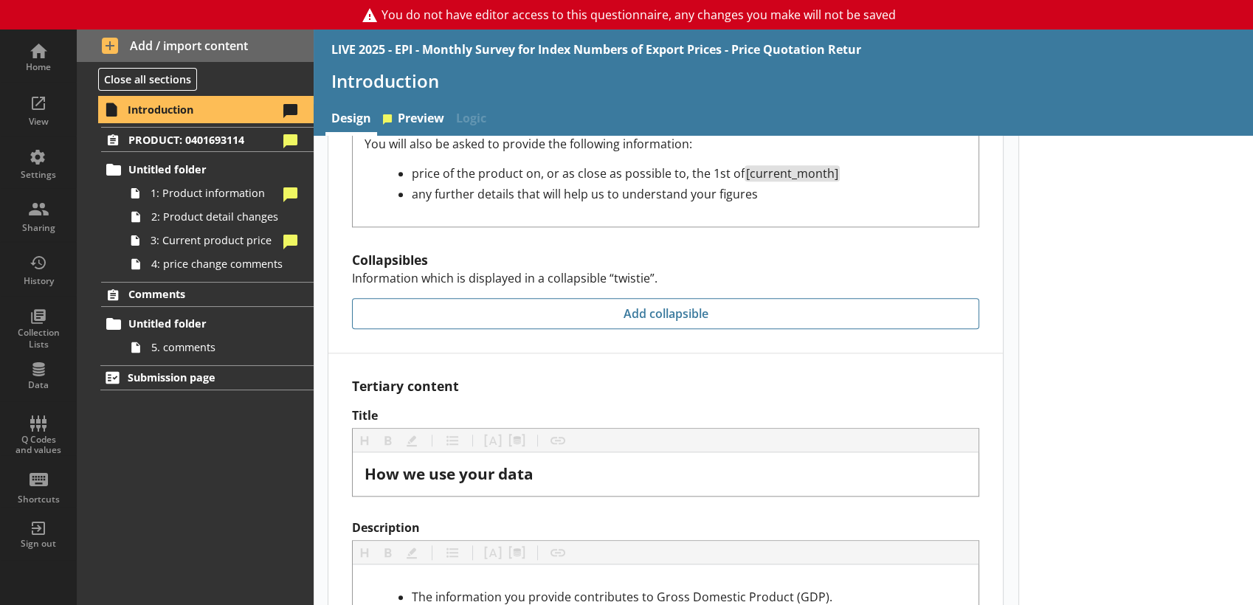
scroll to position [1581, 0]
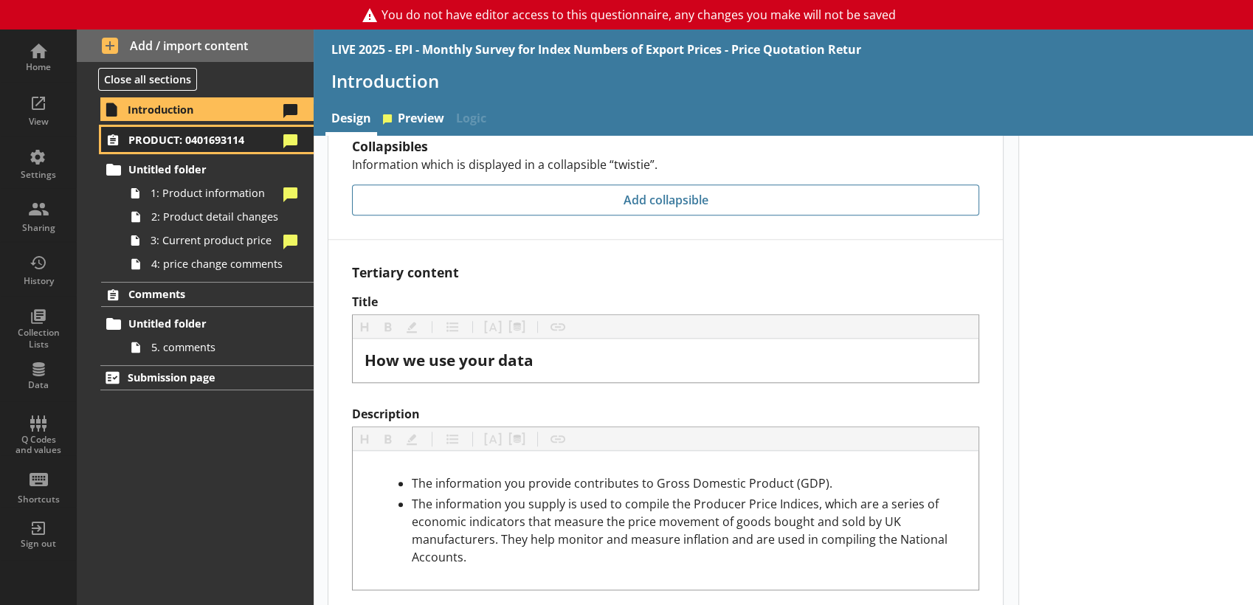
click at [233, 142] on span "PRODUCT: 0401693114" at bounding box center [203, 140] width 150 height 14
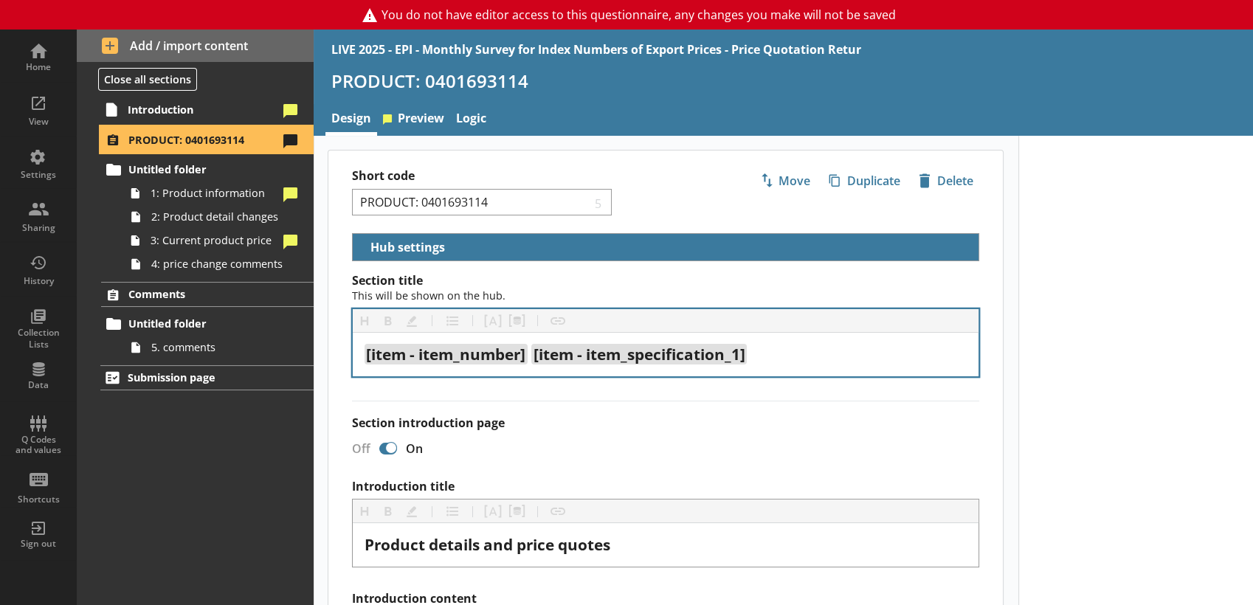
select select "5d514584-2e6d-4149-86df-4889fd375b9d"
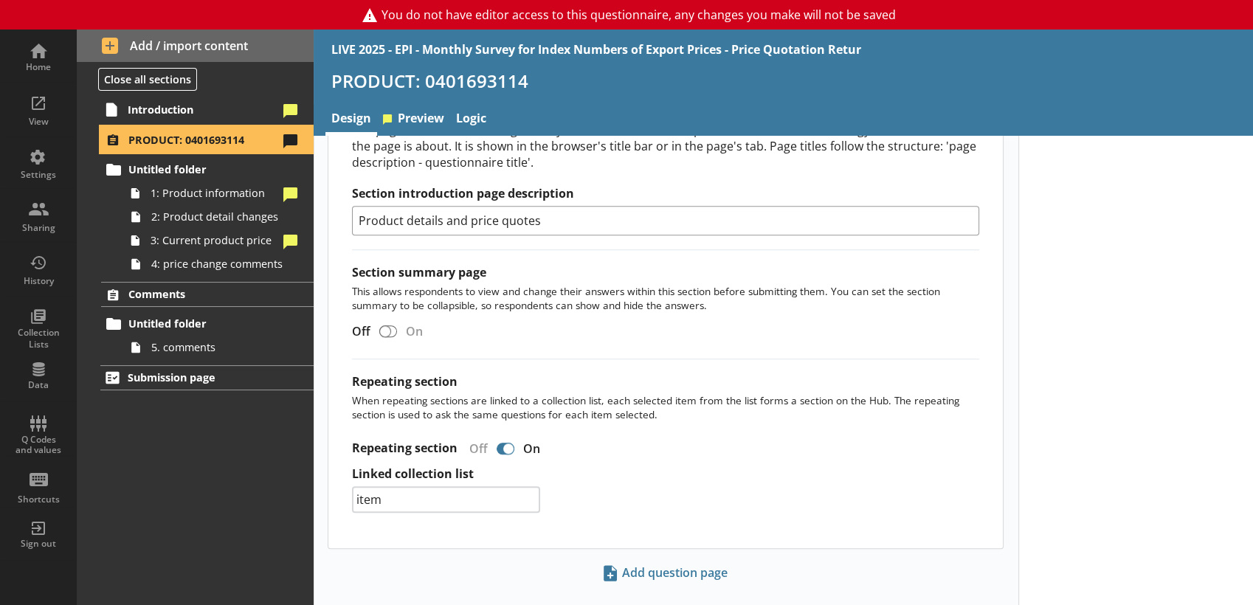
scroll to position [1304, 0]
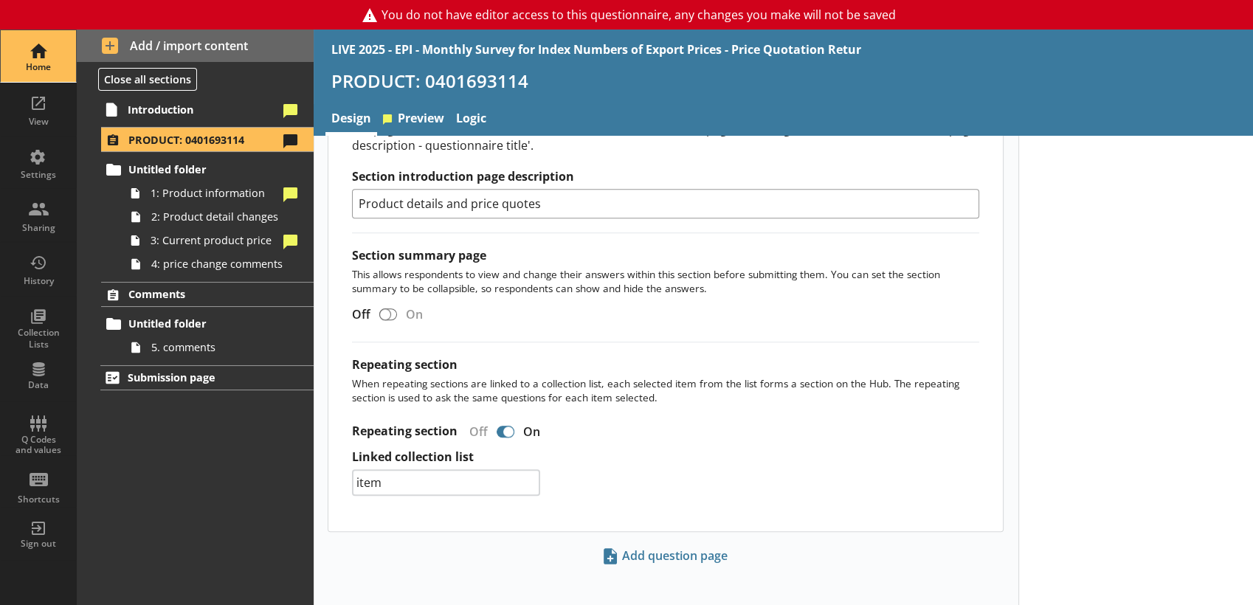
click at [46, 56] on div "Home" at bounding box center [39, 56] width 52 height 52
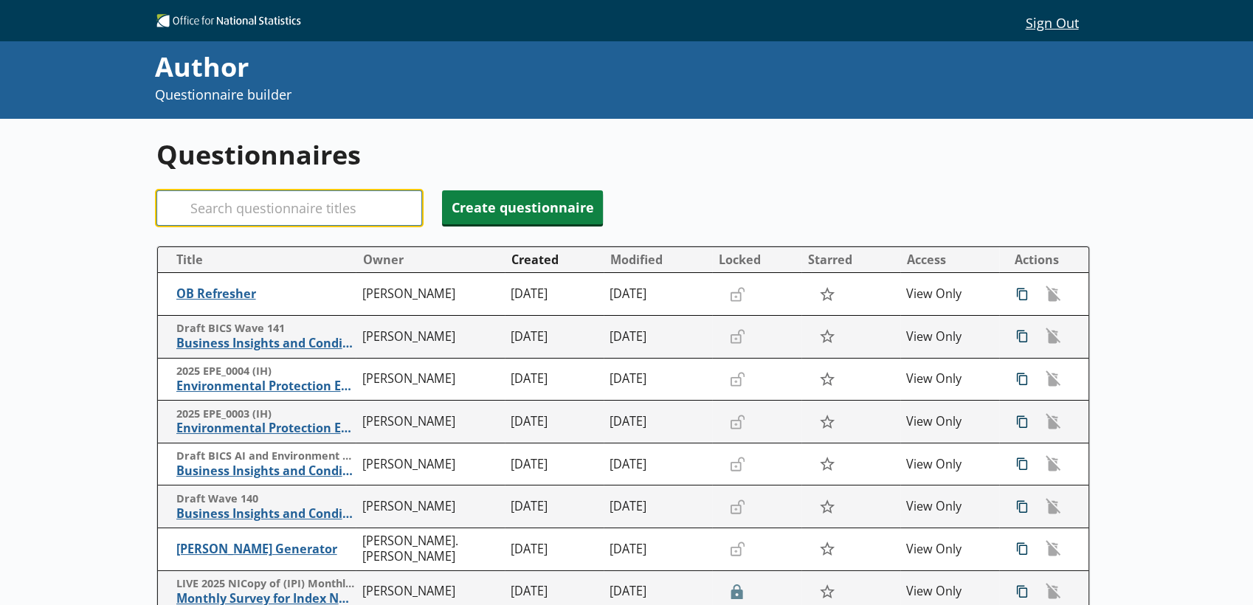
click at [201, 194] on input "Search" at bounding box center [289, 207] width 266 height 35
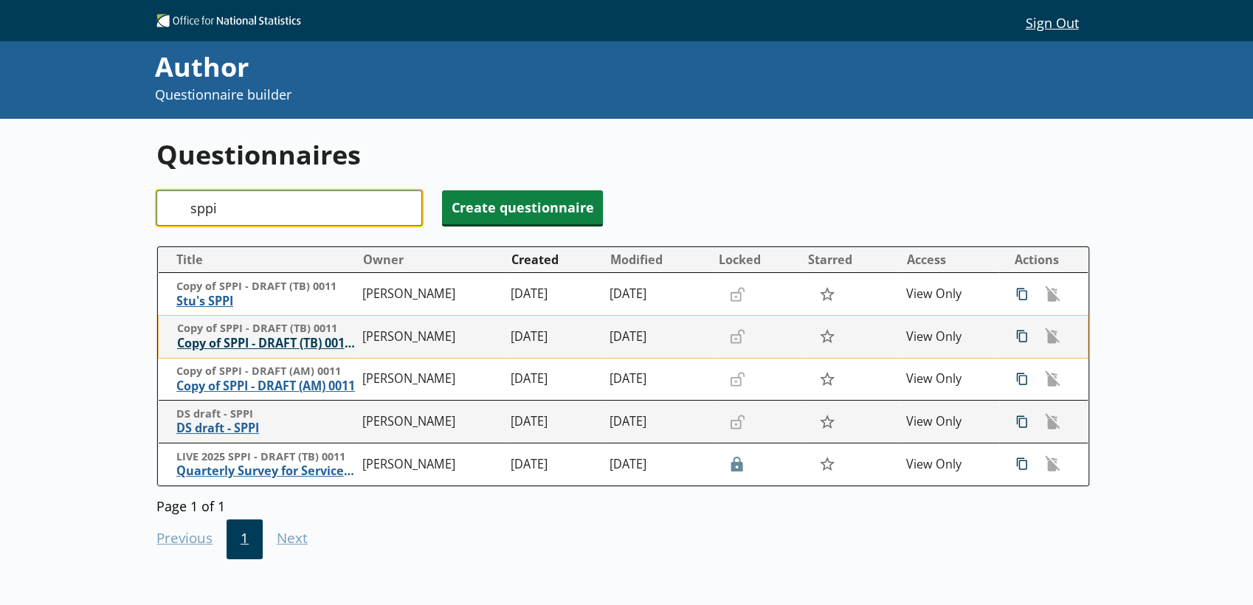
type input "sppi"
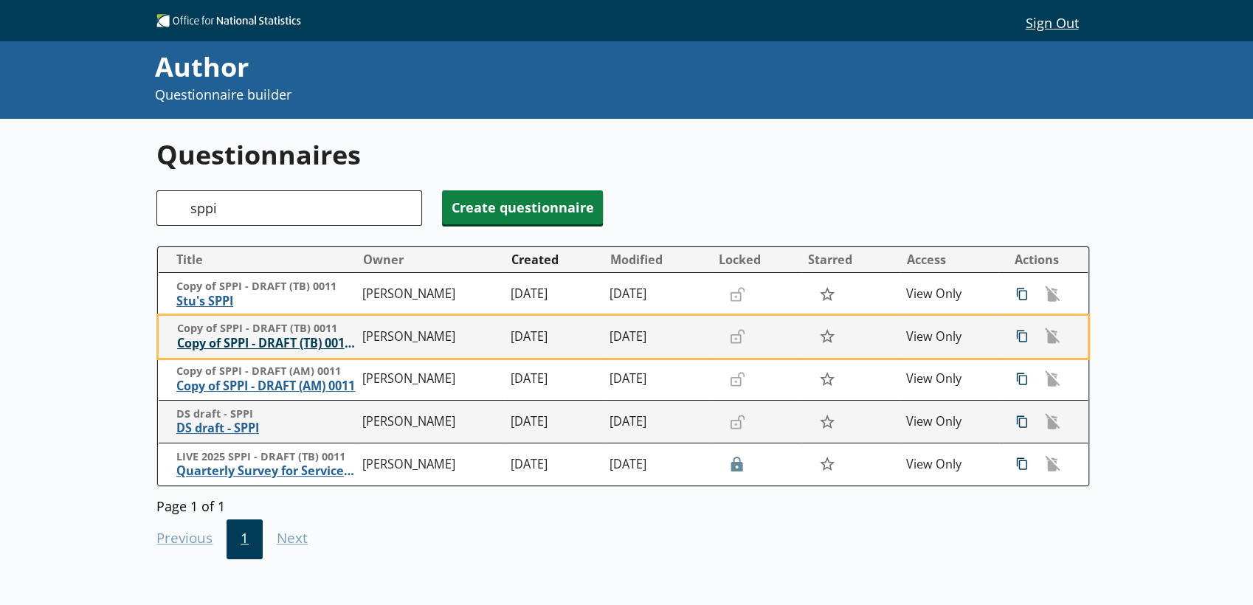
click at [195, 351] on span "Copy of SPPI - DRAFT (TB) 0011 (future version)" at bounding box center [266, 343] width 179 height 15
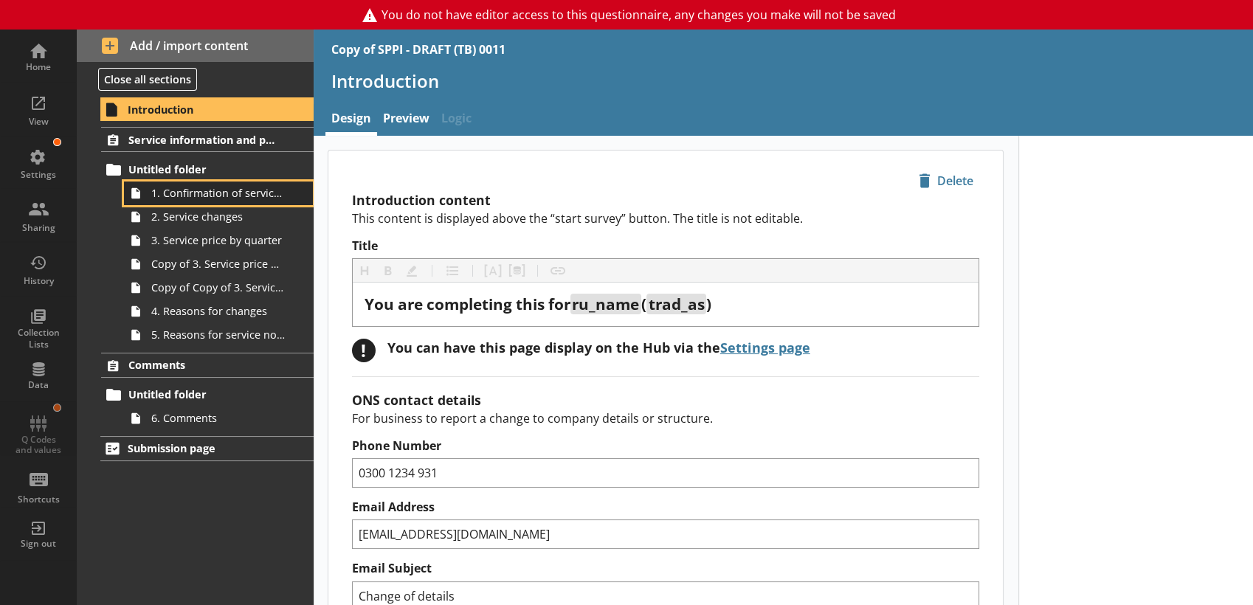
click at [215, 200] on link "1. Confirmation of service info" at bounding box center [218, 193] width 189 height 24
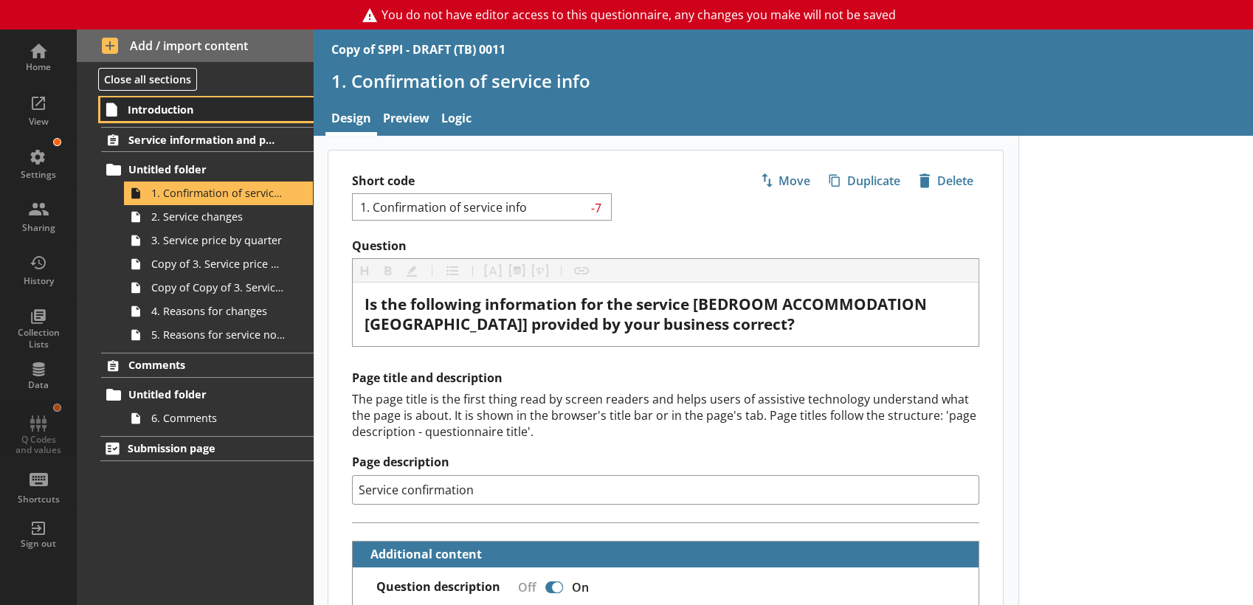
click at [187, 111] on span "Introduction" at bounding box center [204, 110] width 152 height 14
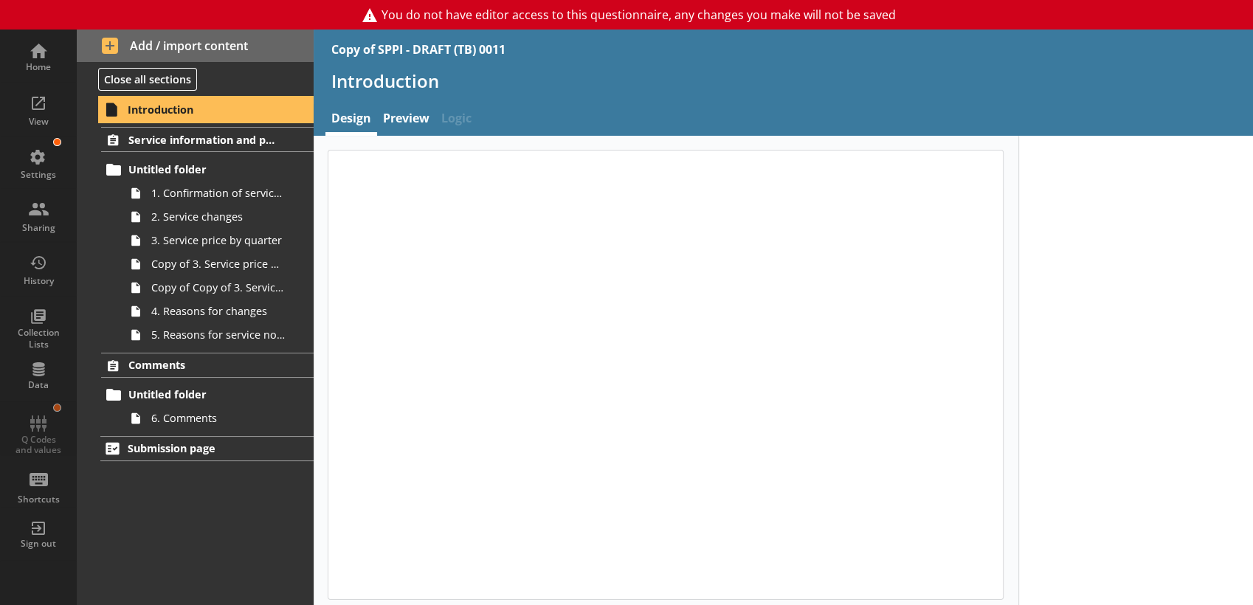
type textarea "x"
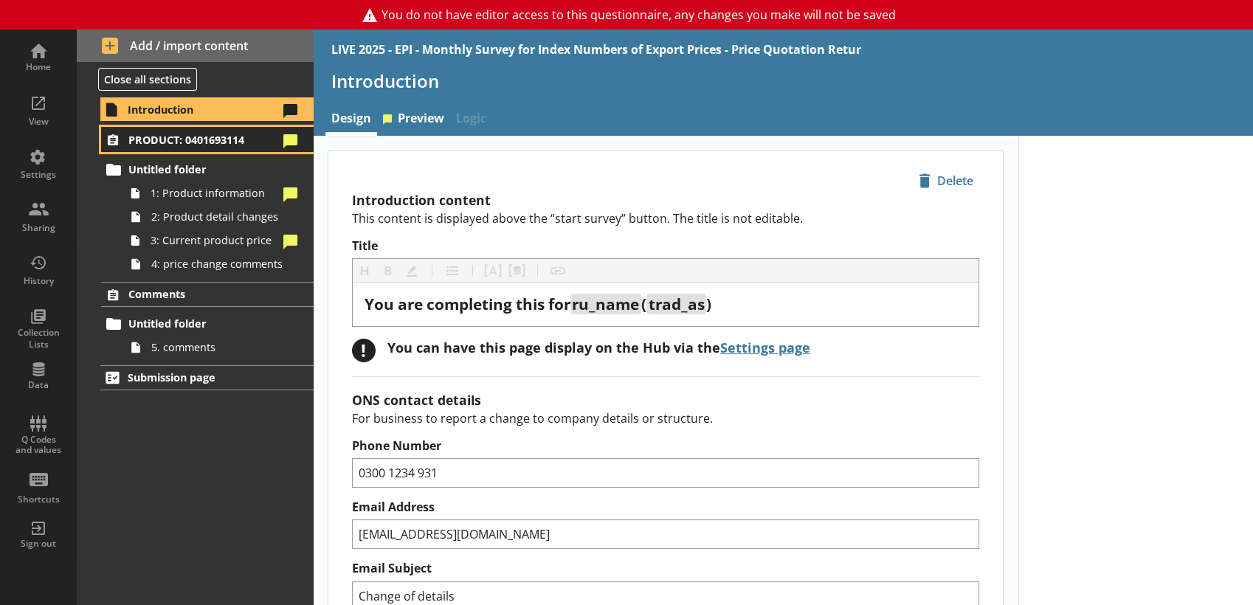
click at [190, 150] on link "PRODUCT: 0401693114" at bounding box center [207, 139] width 212 height 25
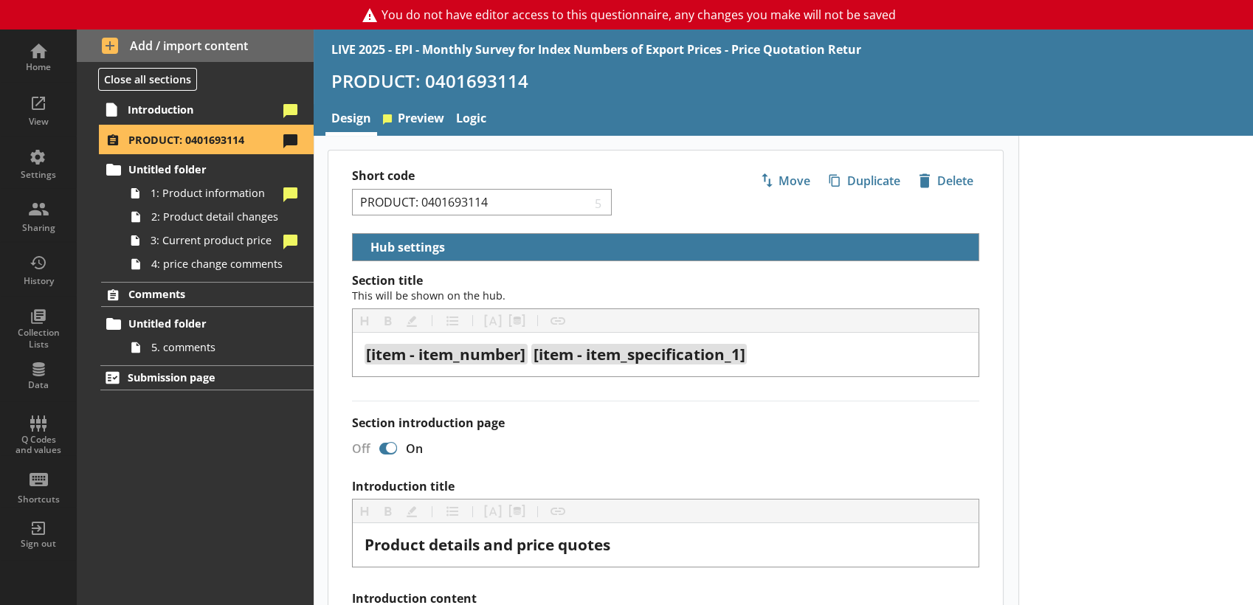
select select "5d514584-2e6d-4149-86df-4889fd375b9d"
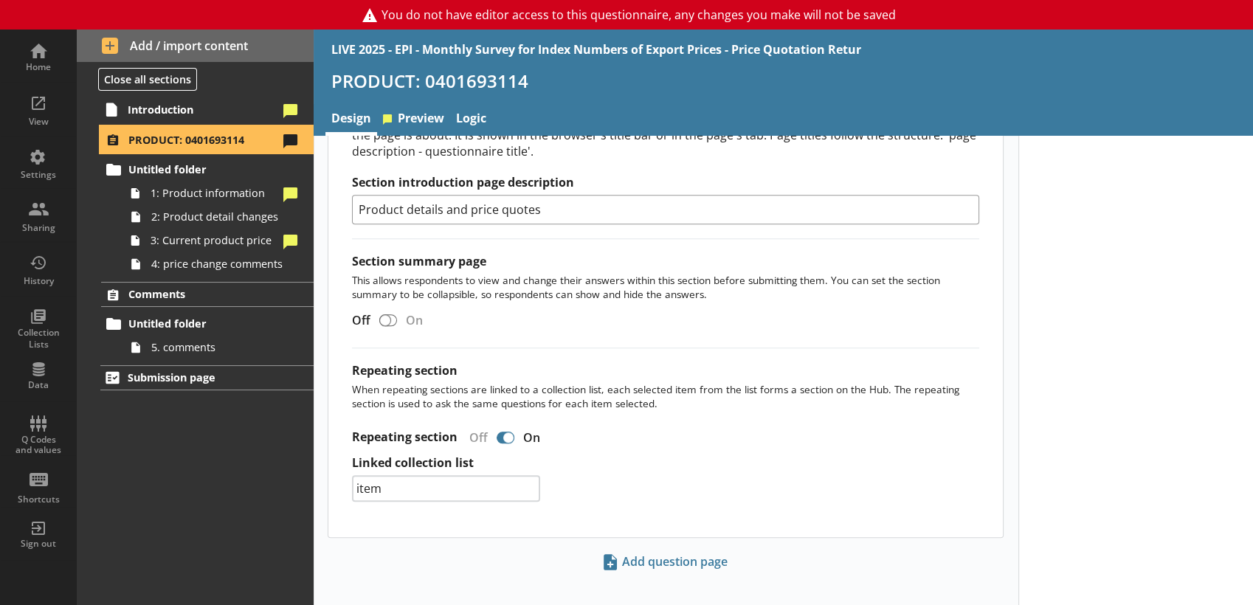
scroll to position [1304, 0]
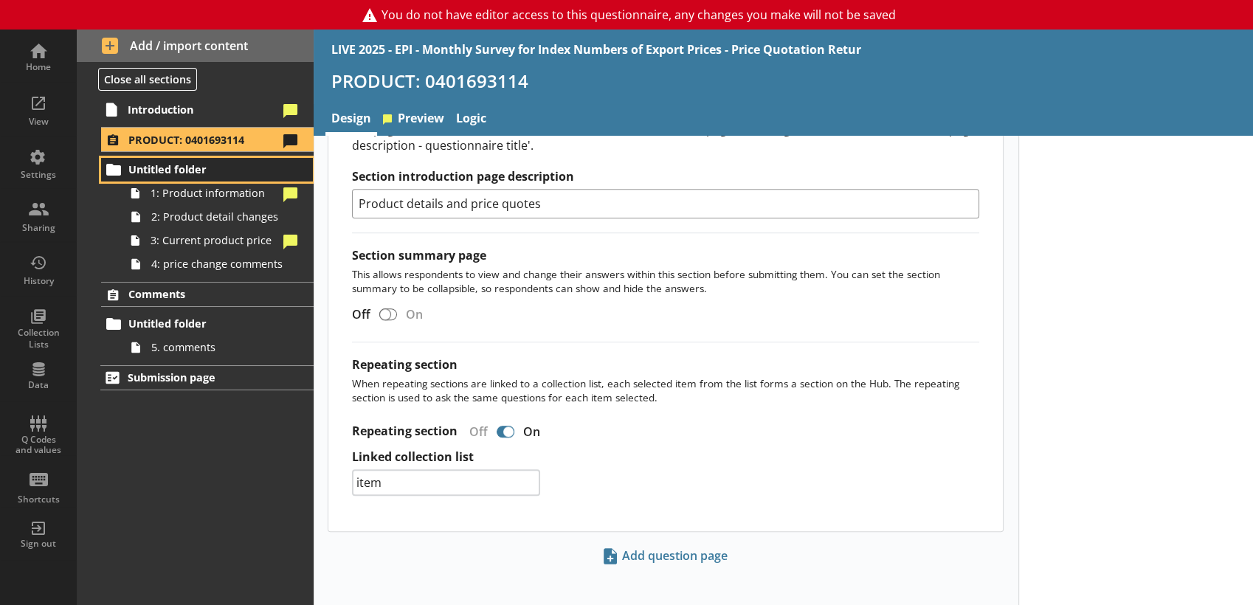
click at [167, 168] on span "Untitled folder" at bounding box center [203, 169] width 151 height 14
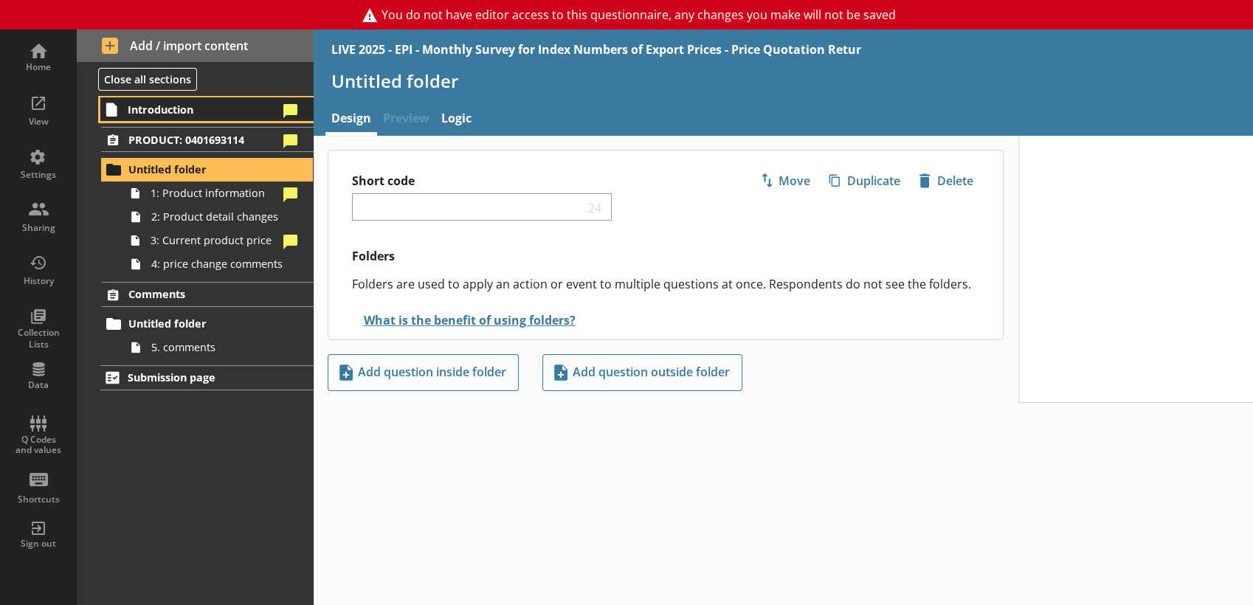
click at [164, 116] on span "Introduction" at bounding box center [203, 110] width 150 height 14
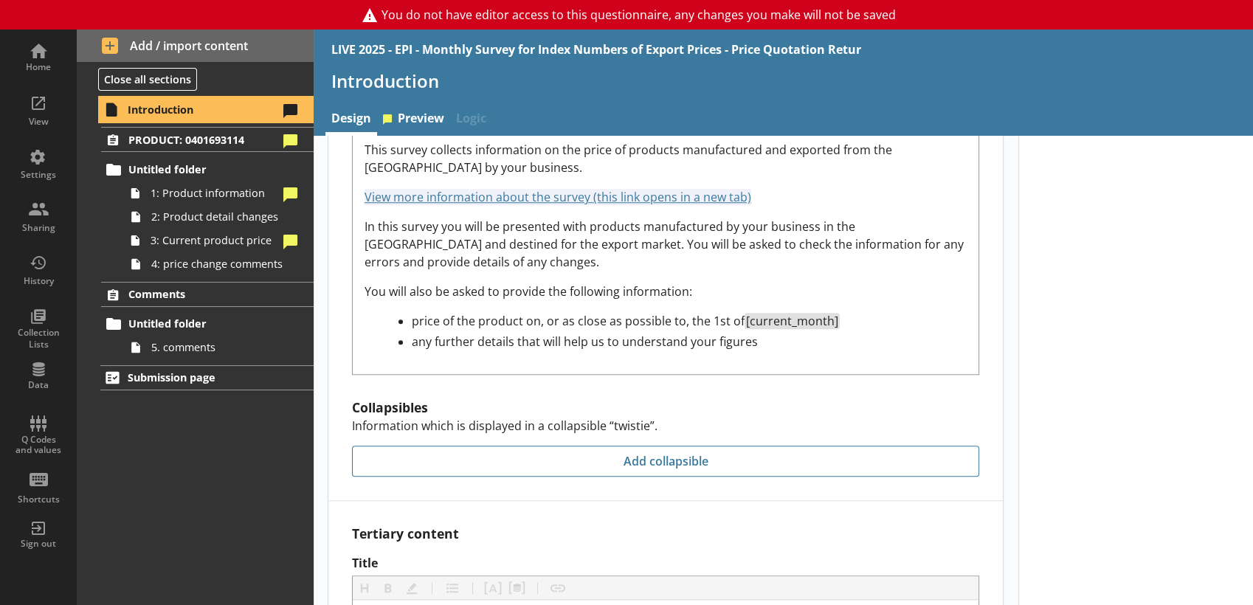
scroll to position [1328, 0]
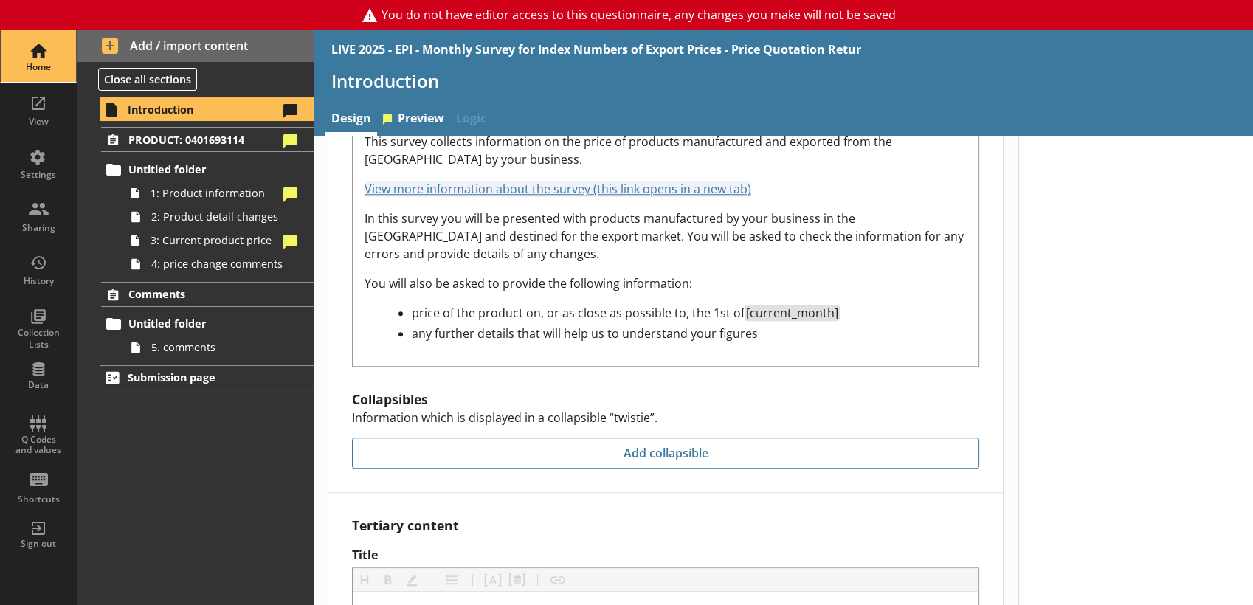
click at [50, 44] on div "Home" at bounding box center [39, 56] width 52 height 52
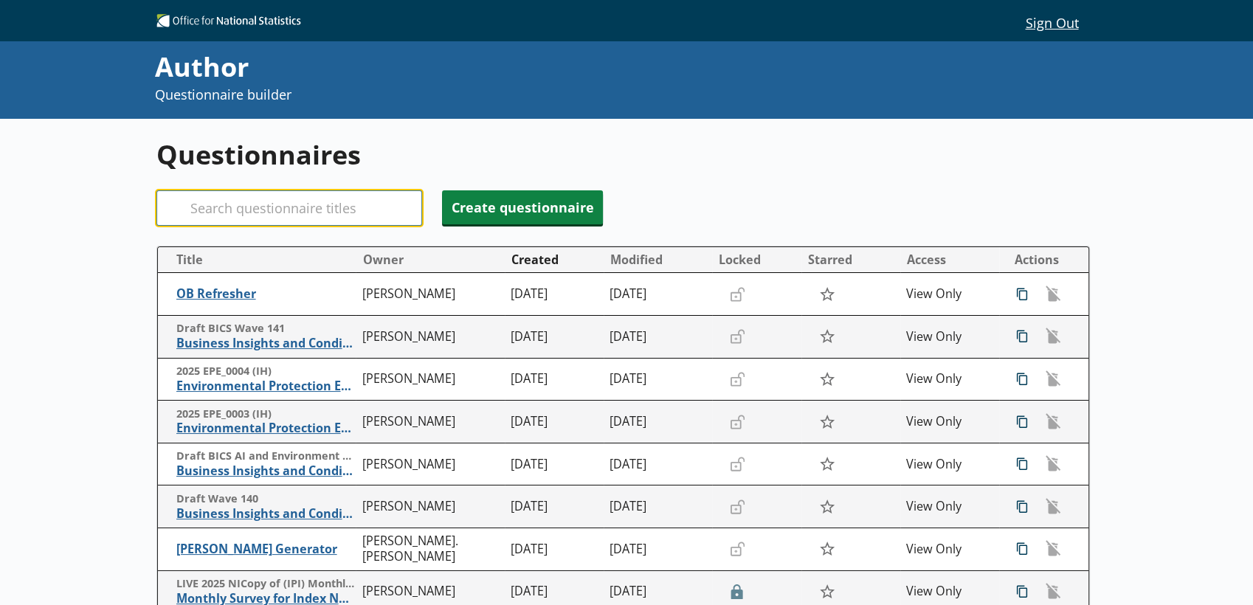
click at [230, 198] on input "Search" at bounding box center [289, 207] width 266 height 35
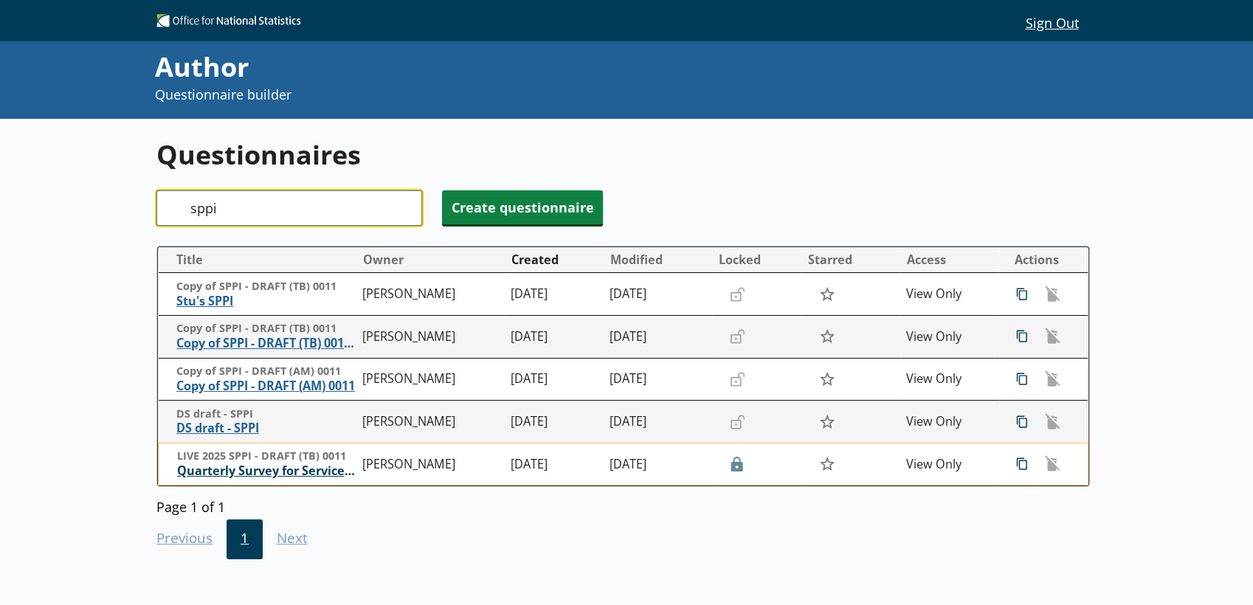
type input "sppi"
click at [218, 474] on span "Quarterly Survey for Services Producer Price Indices" at bounding box center [266, 470] width 179 height 15
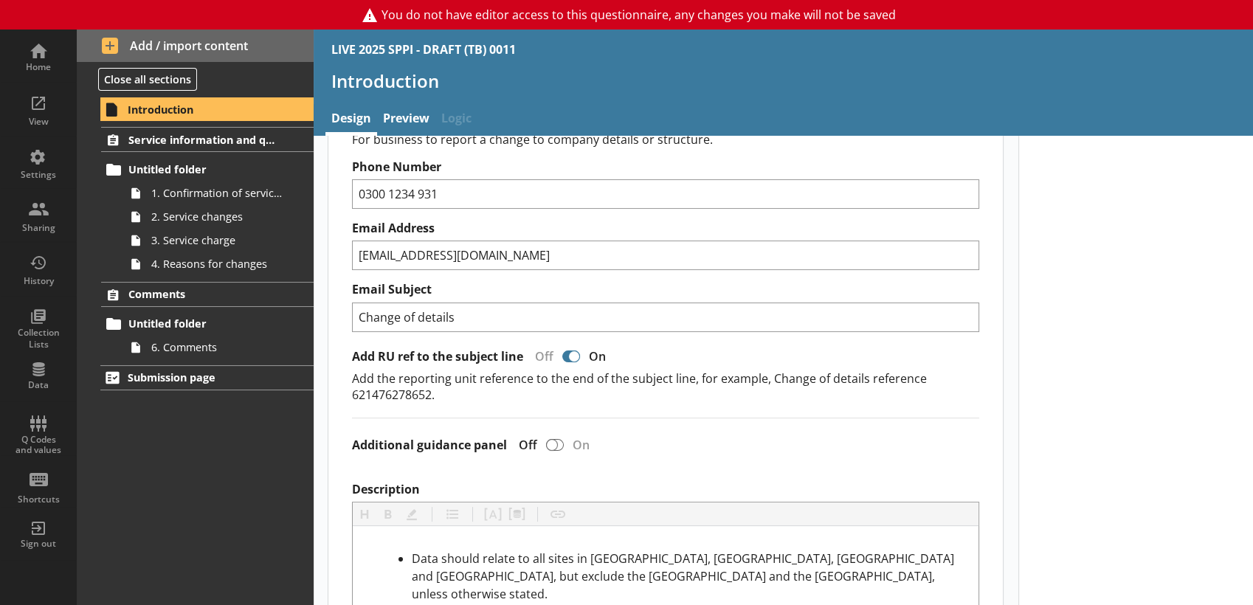
scroll to position [272, 0]
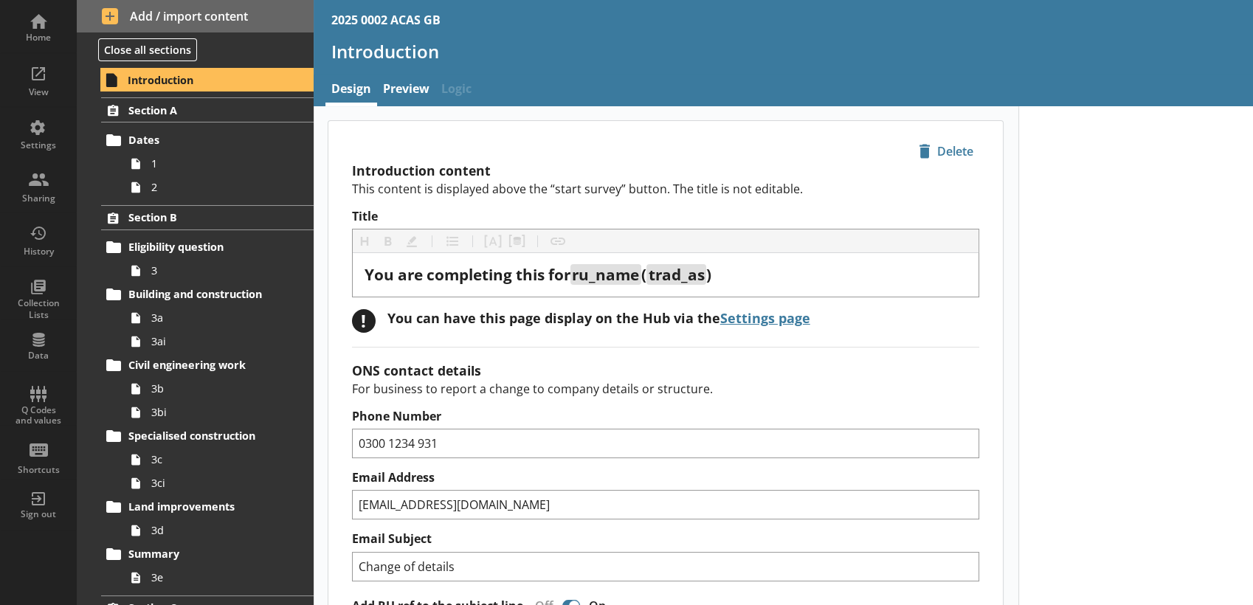
type textarea "x"
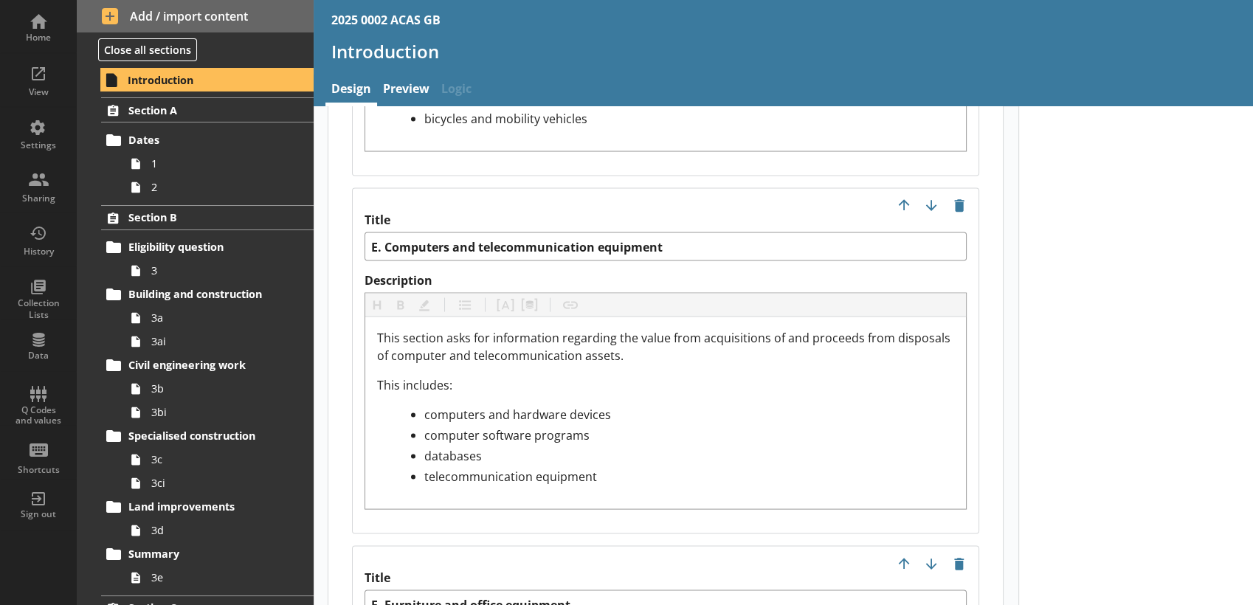
scroll to position [2954, 0]
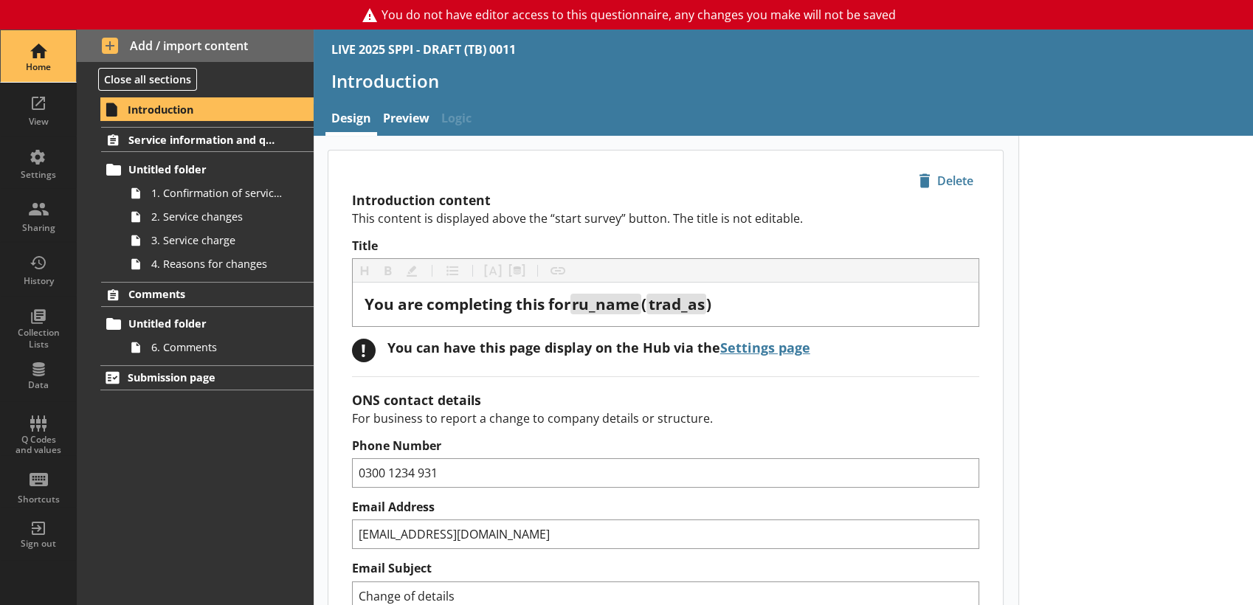
click at [40, 65] on div "Home" at bounding box center [39, 67] width 52 height 12
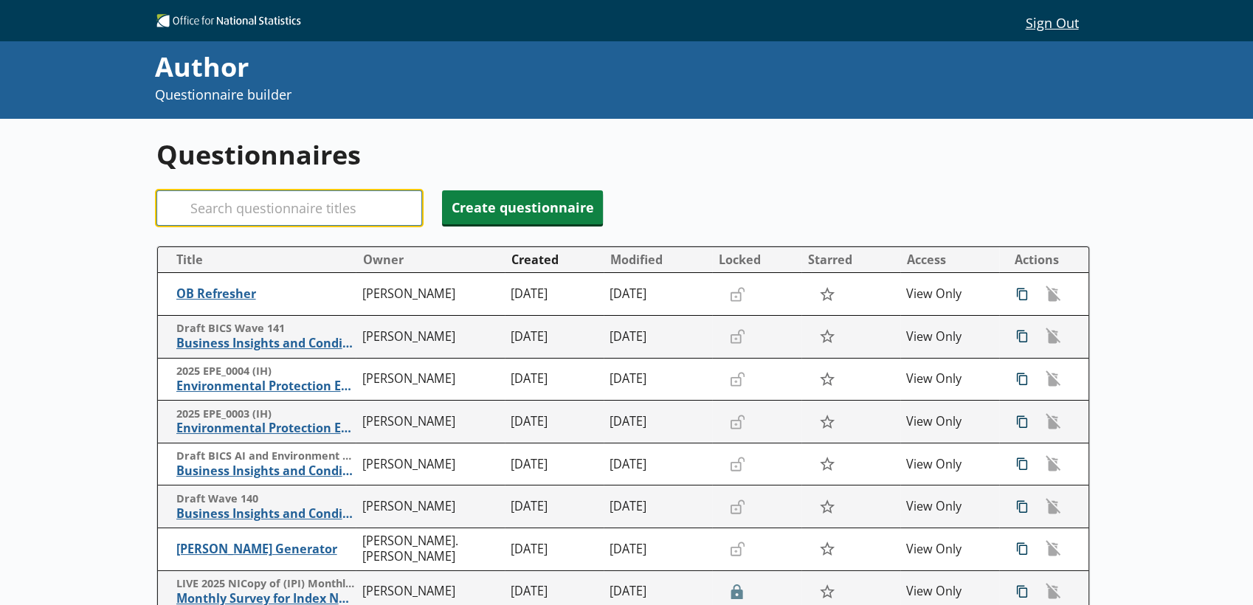
click at [290, 203] on input "Search" at bounding box center [289, 207] width 266 height 35
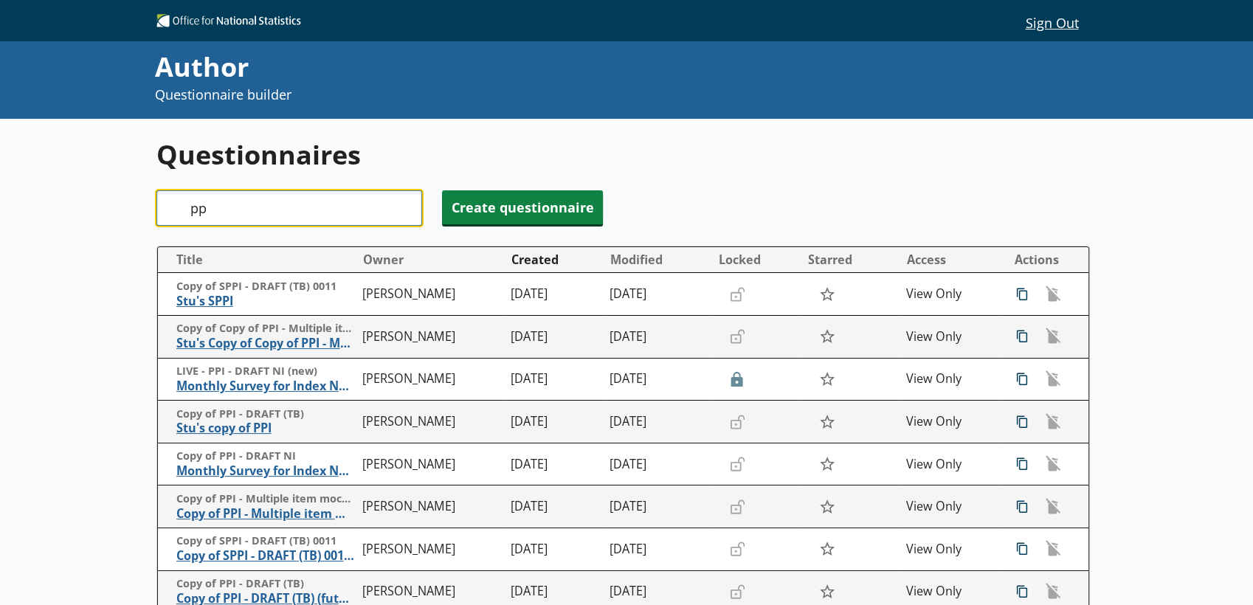
type input "p"
type input "PPI"
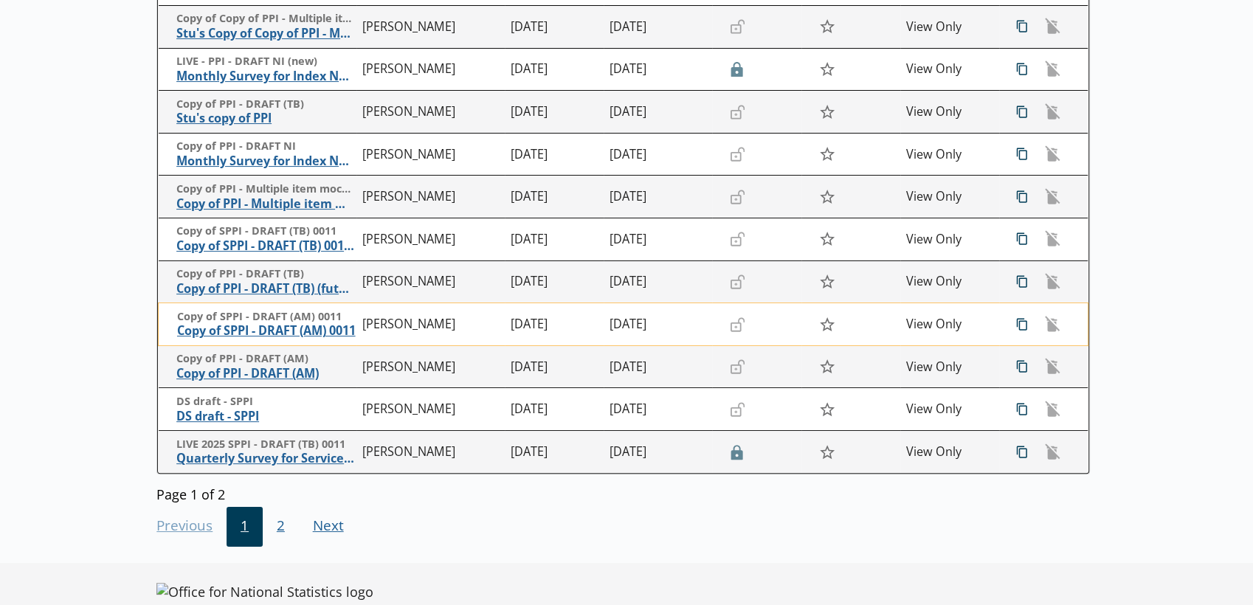
scroll to position [319, 0]
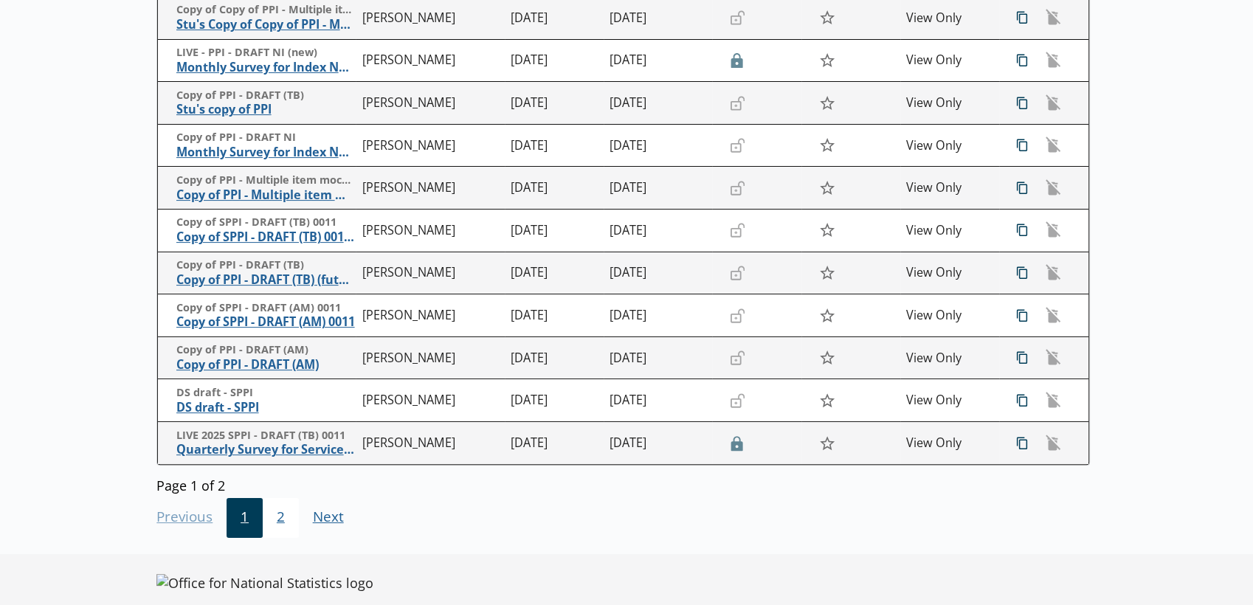
click at [276, 520] on span "2" at bounding box center [281, 518] width 36 height 40
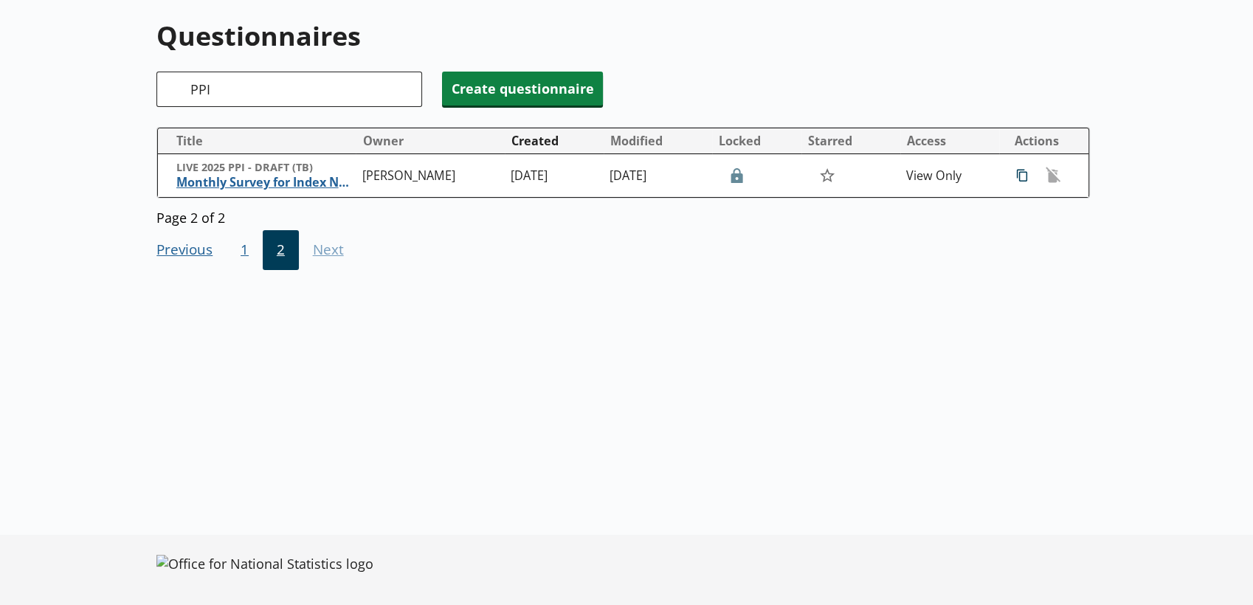
scroll to position [0, 0]
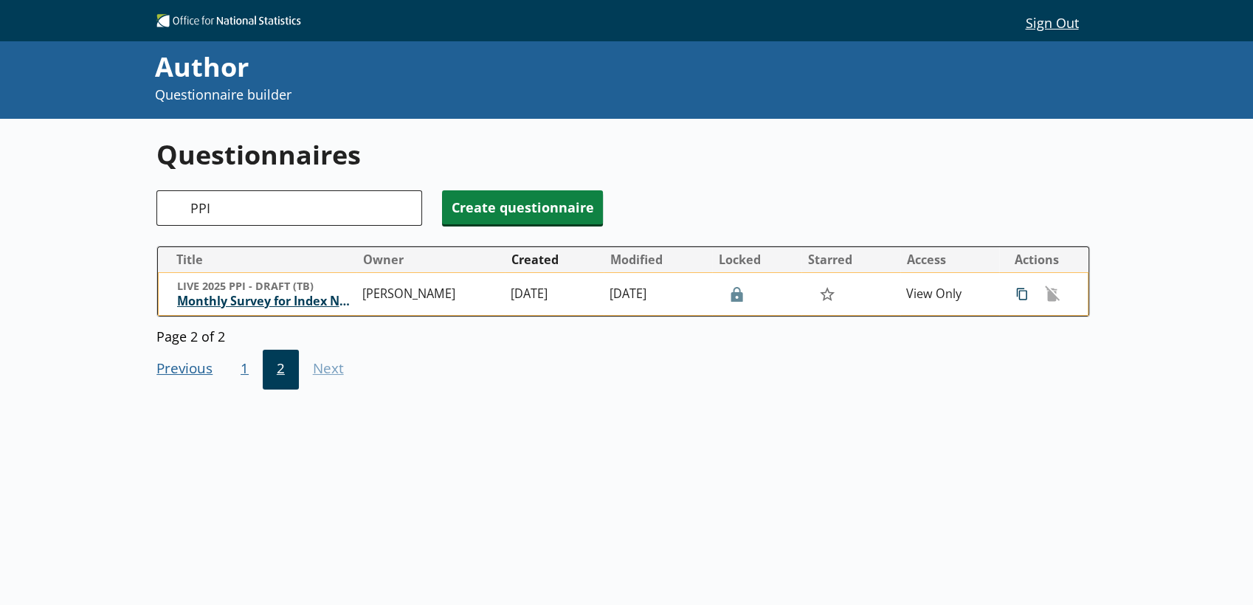
click at [237, 304] on span "Monthly Survey for Index Numbers of Producer Prices - Price Quotation Return" at bounding box center [266, 301] width 179 height 15
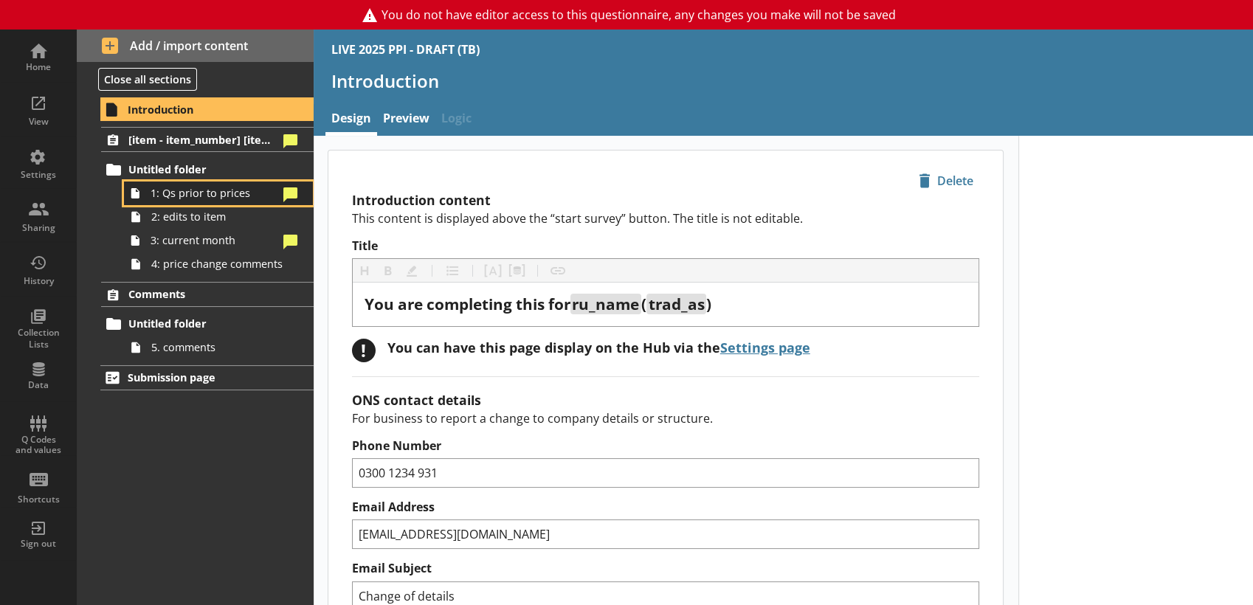
click at [224, 184] on link "1: Qs prior to prices" at bounding box center [218, 193] width 189 height 24
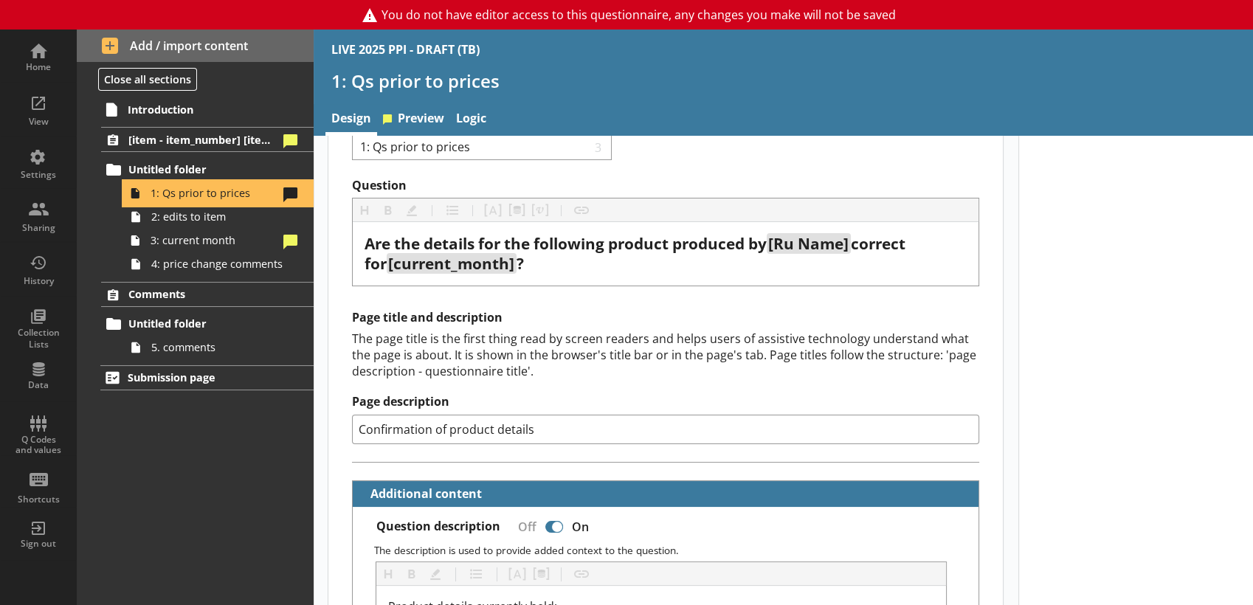
scroll to position [59, 0]
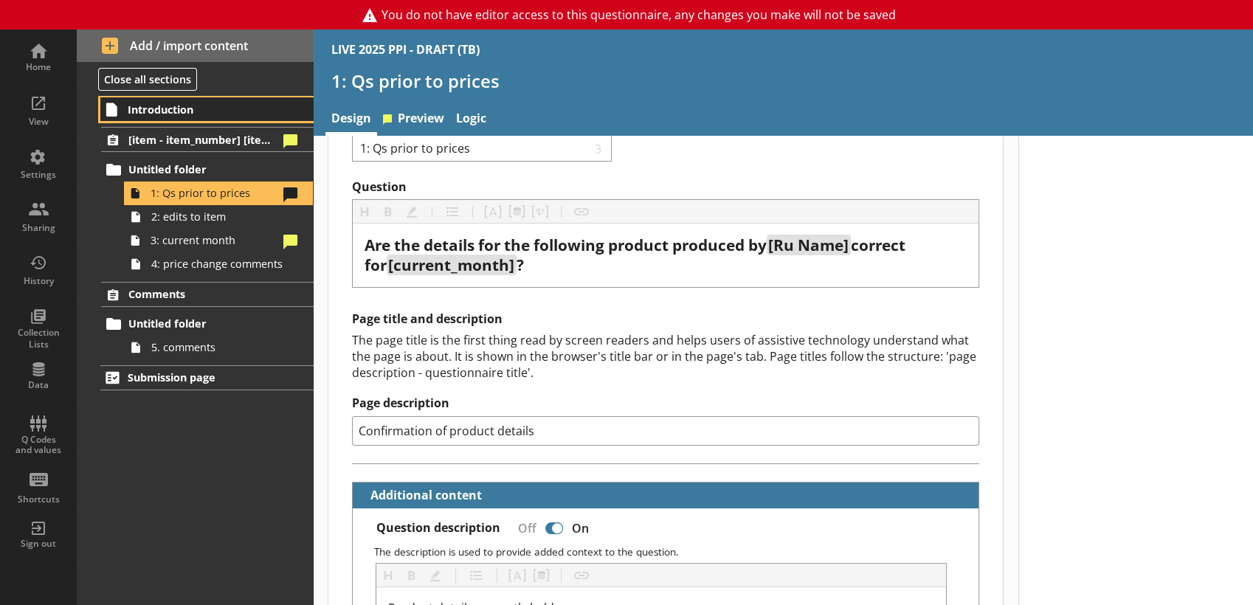
click at [165, 111] on span "Introduction" at bounding box center [204, 110] width 152 height 14
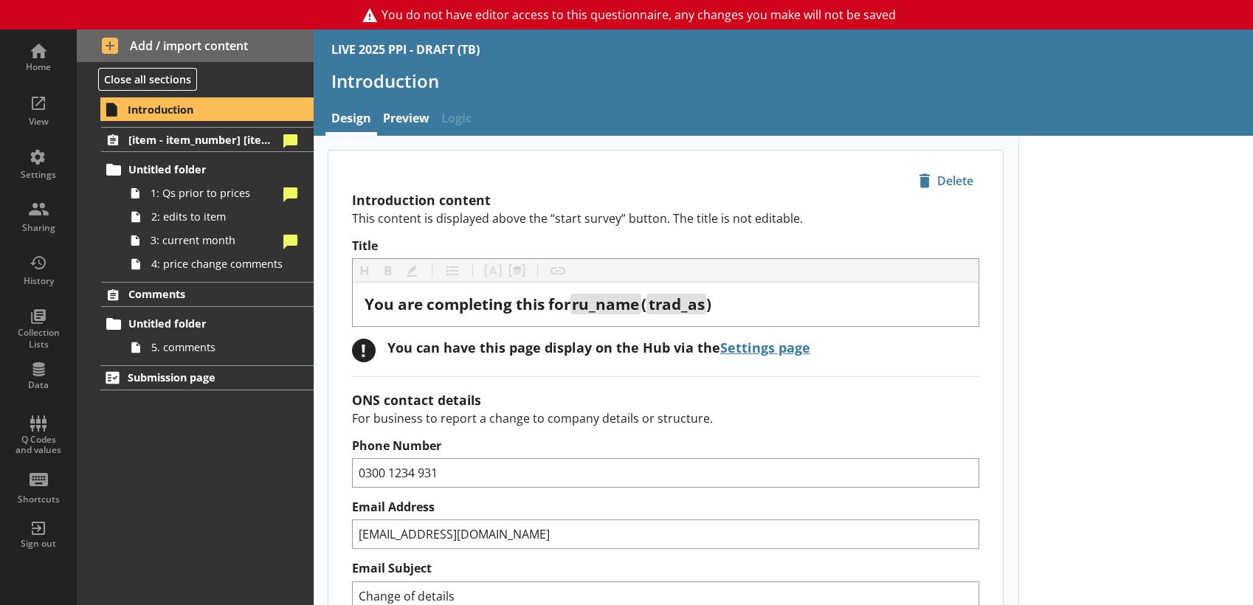
click at [518, 80] on h1 "Introduction" at bounding box center [783, 80] width 904 height 23
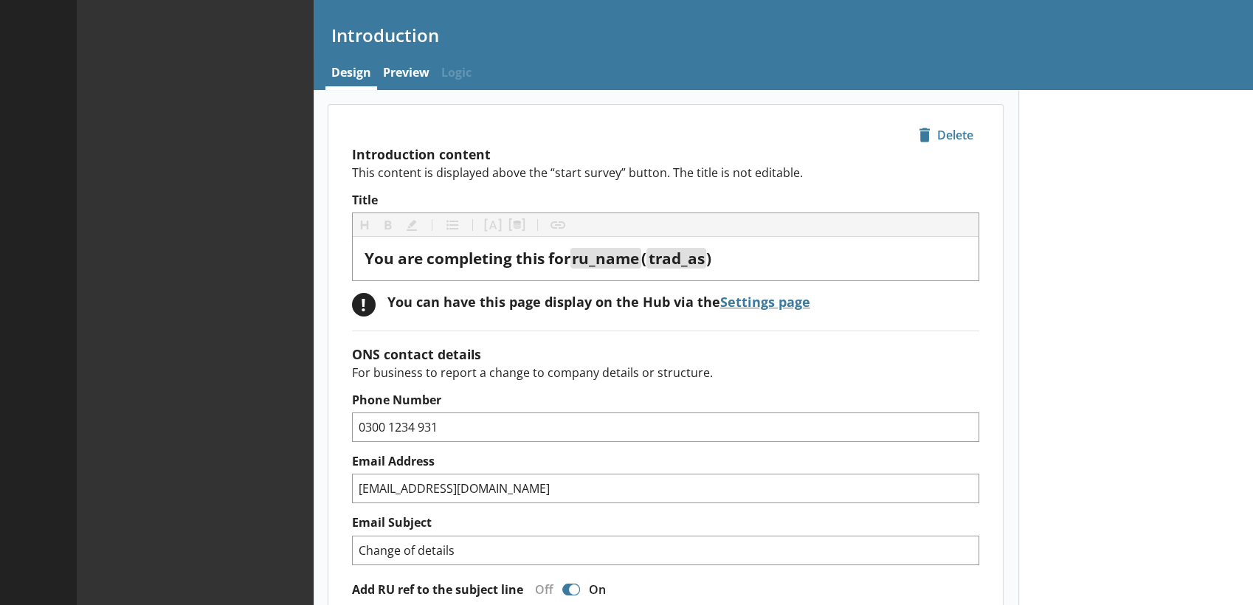
type textarea "x"
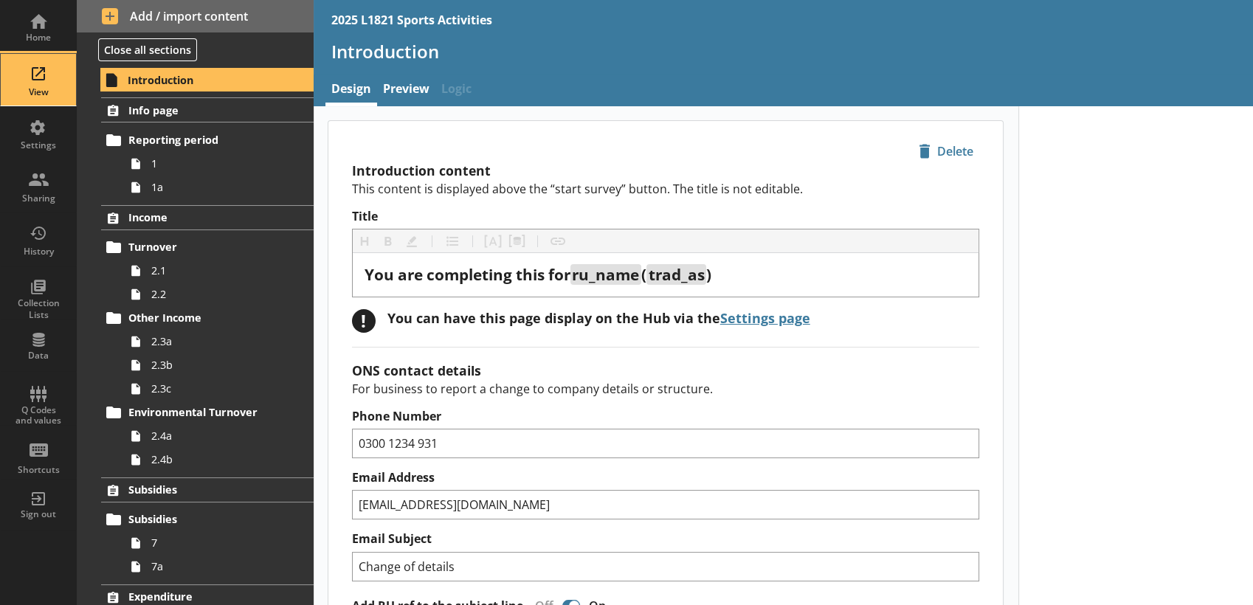
click at [40, 84] on div "View" at bounding box center [39, 80] width 52 height 52
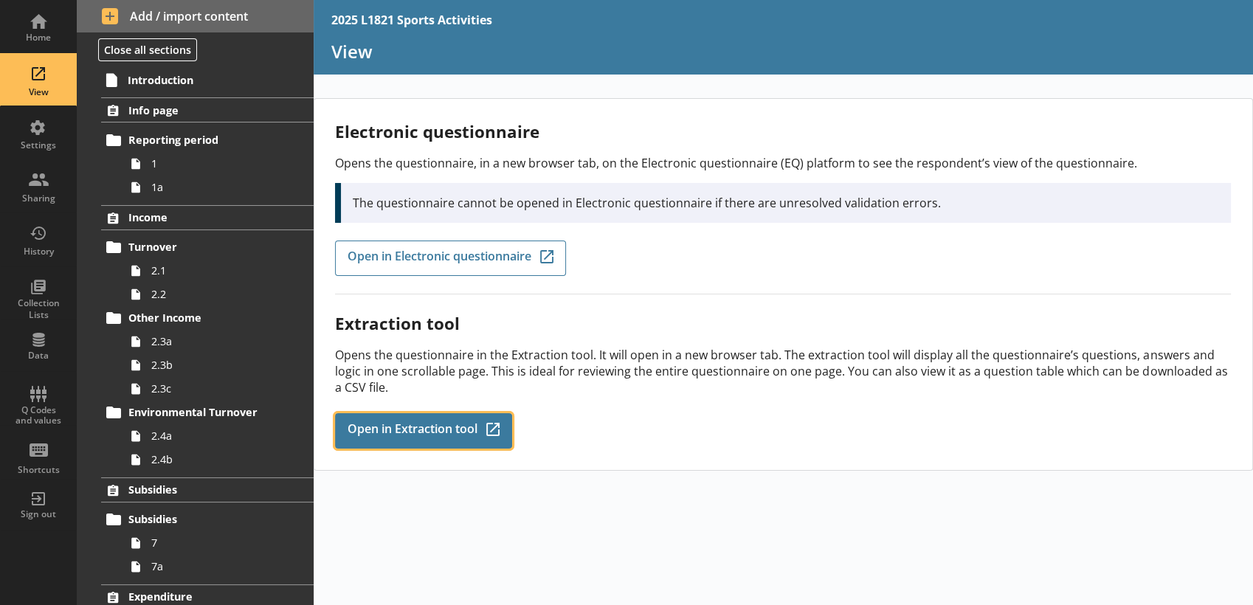
click at [432, 413] on link "Open in Extraction tool Q-Codes_Icon Created with Sketch." at bounding box center [423, 430] width 177 height 35
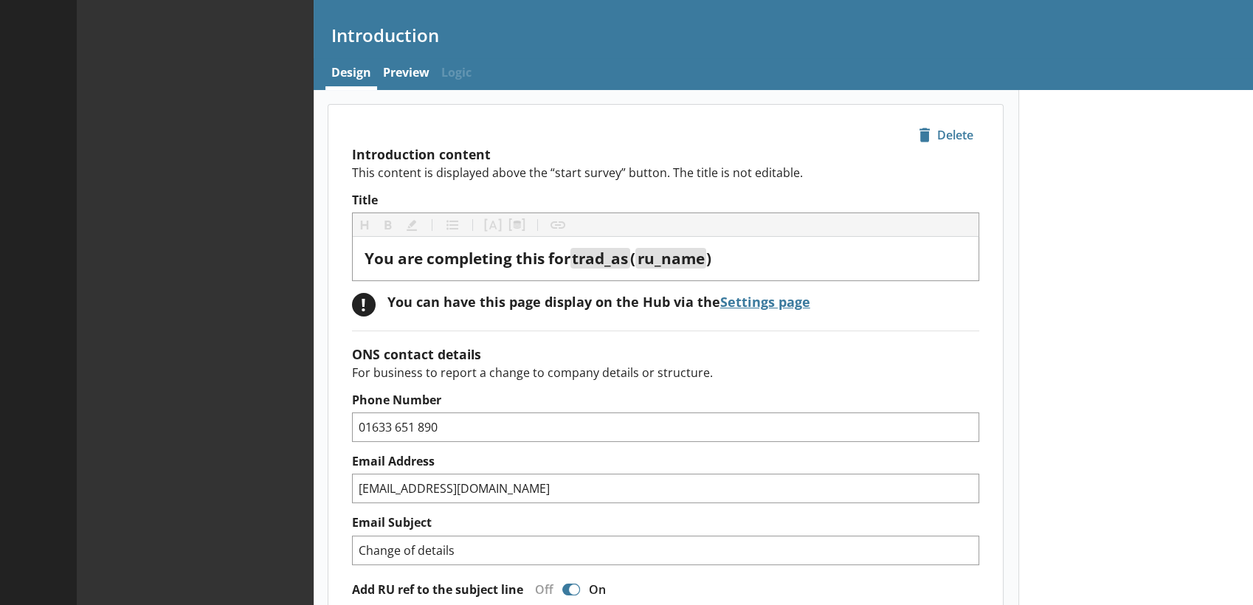
type textarea "x"
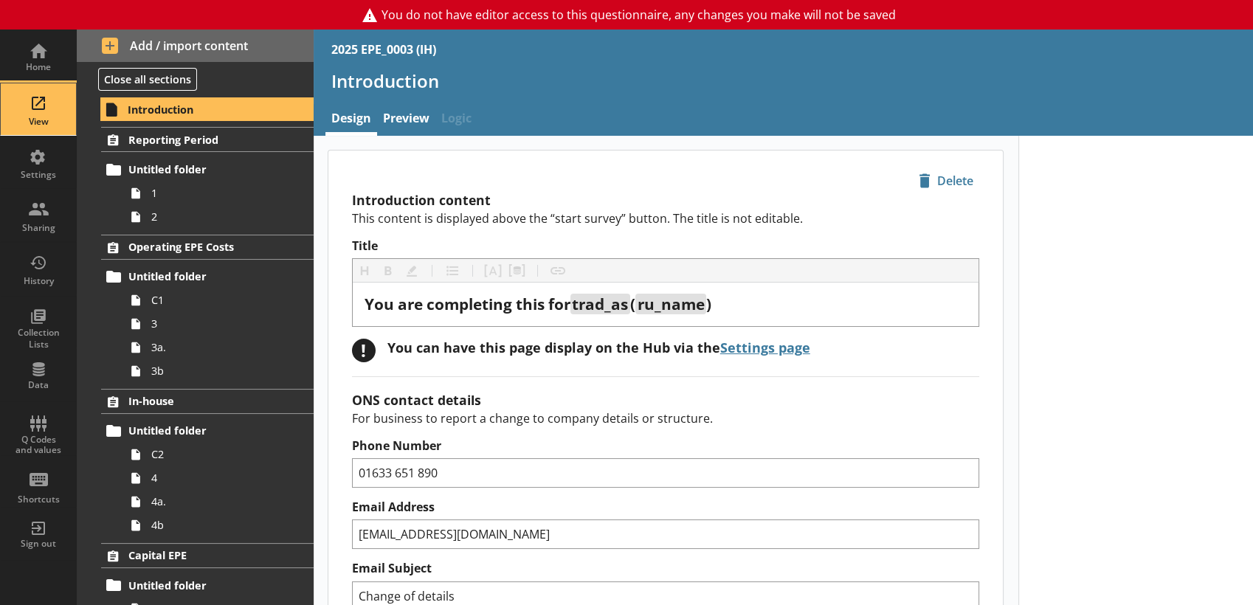
click at [38, 120] on div "View" at bounding box center [39, 122] width 52 height 12
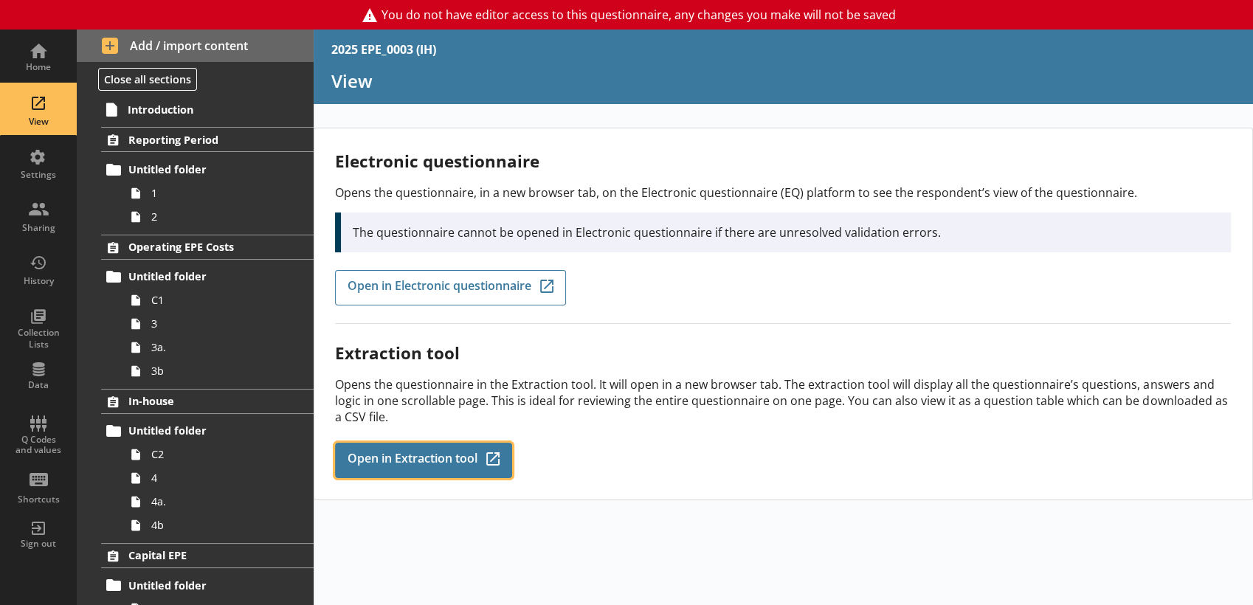
click at [374, 452] on span "Open in Extraction tool" at bounding box center [412, 460] width 130 height 16
